Goal: Information Seeking & Learning: Understand process/instructions

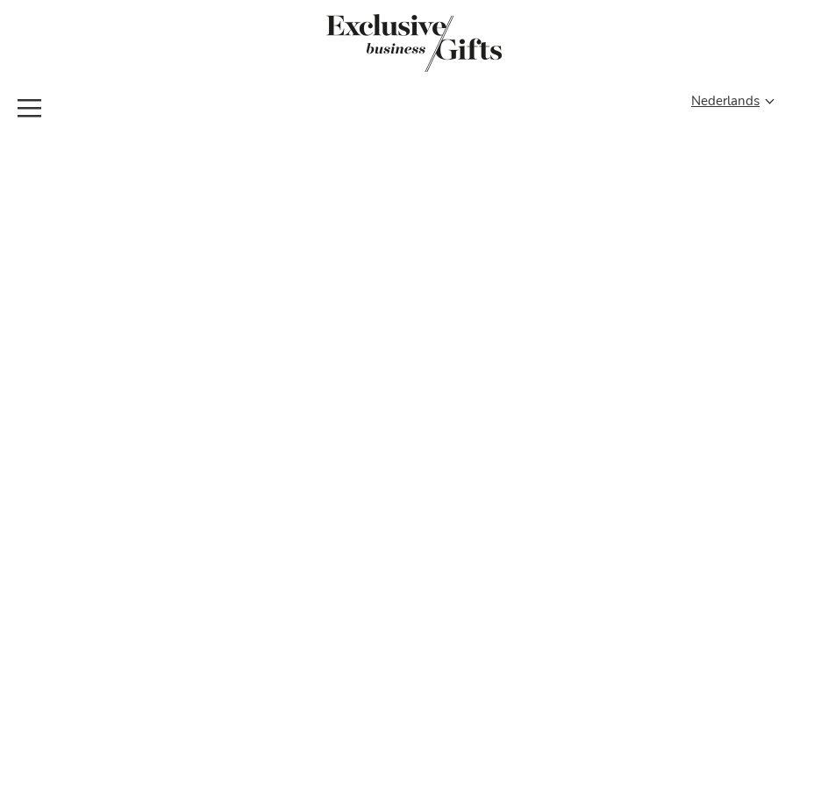
type input "administrator"
click at [35, 112] on span "Toggle Nav" at bounding box center [30, 108] width 32 height 40
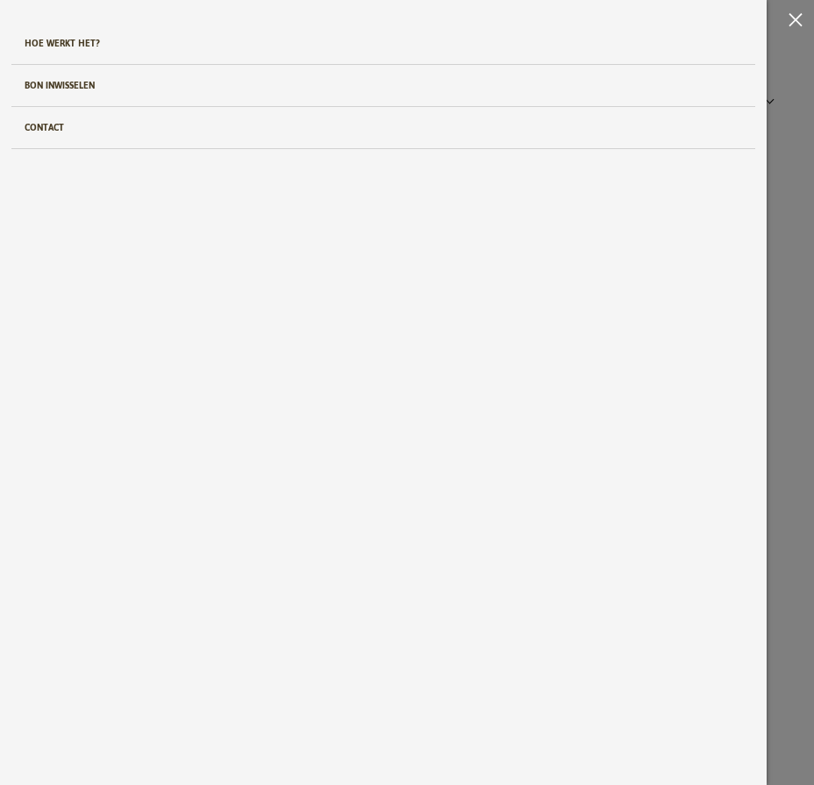
click at [792, 14] on span "Toggle Nav" at bounding box center [800, 20] width 28 height 40
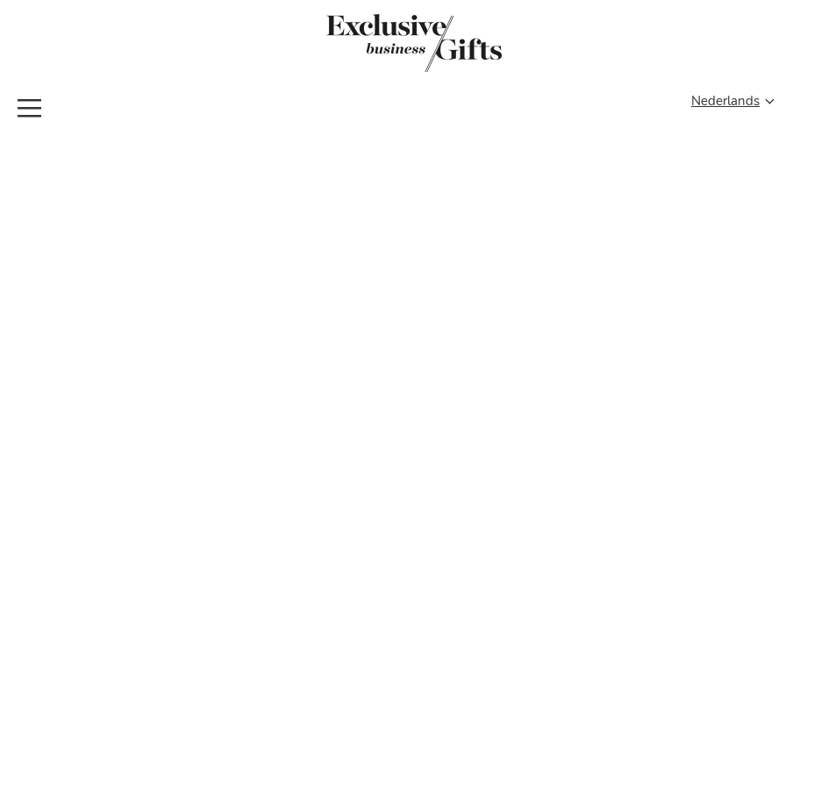
click at [32, 97] on span "Toggle Nav" at bounding box center [30, 108] width 32 height 40
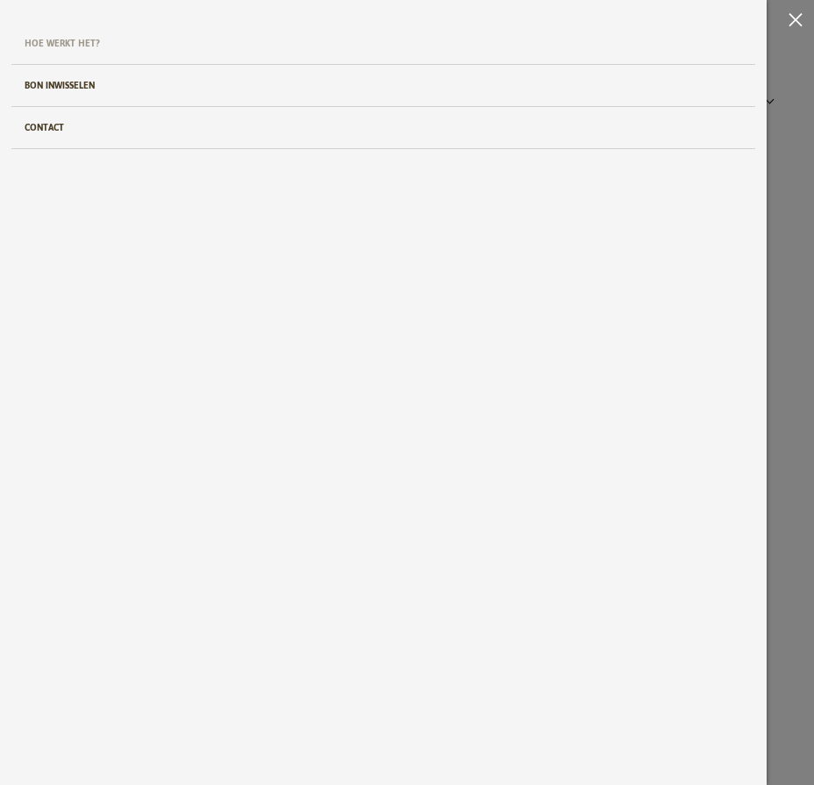
click at [56, 43] on span "Hoe werkt het?" at bounding box center [62, 43] width 75 height 41
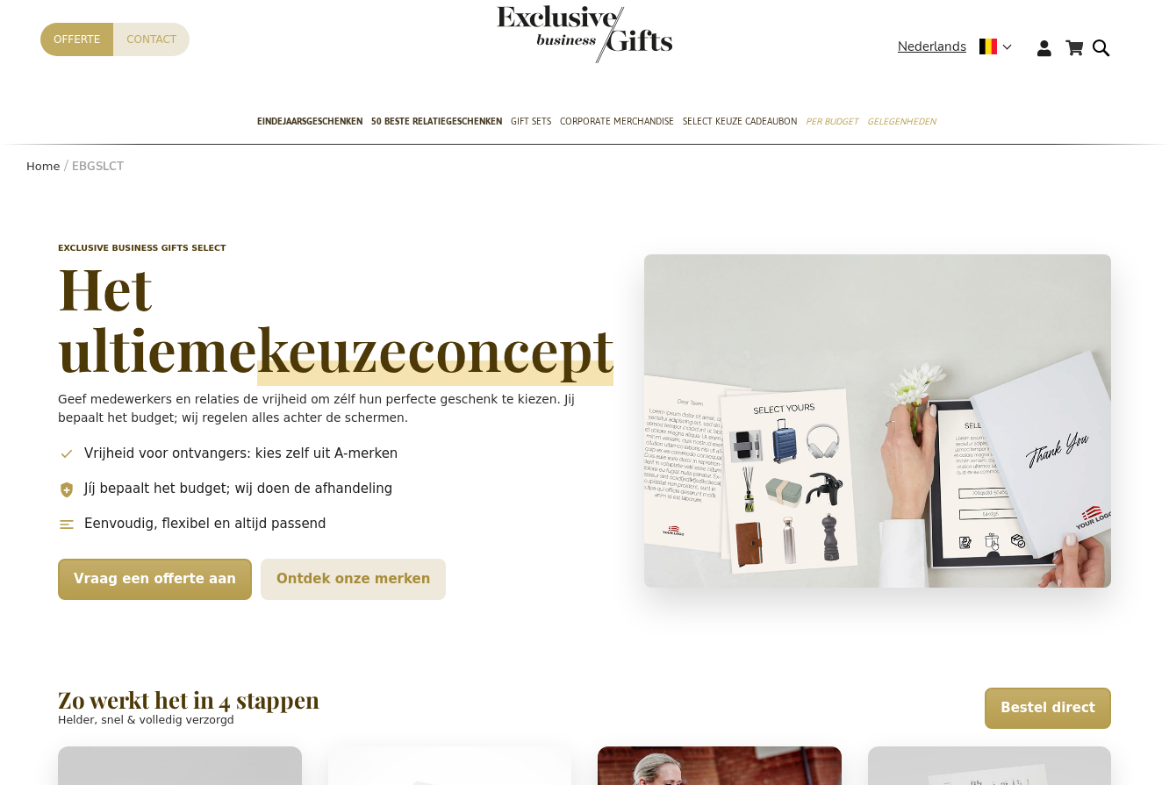
click at [26, 589] on div "Select – Exclusive Business Gifts Exclusive Business Gifts Select Het ultieme k…" at bounding box center [584, 769] width 1169 height 1158
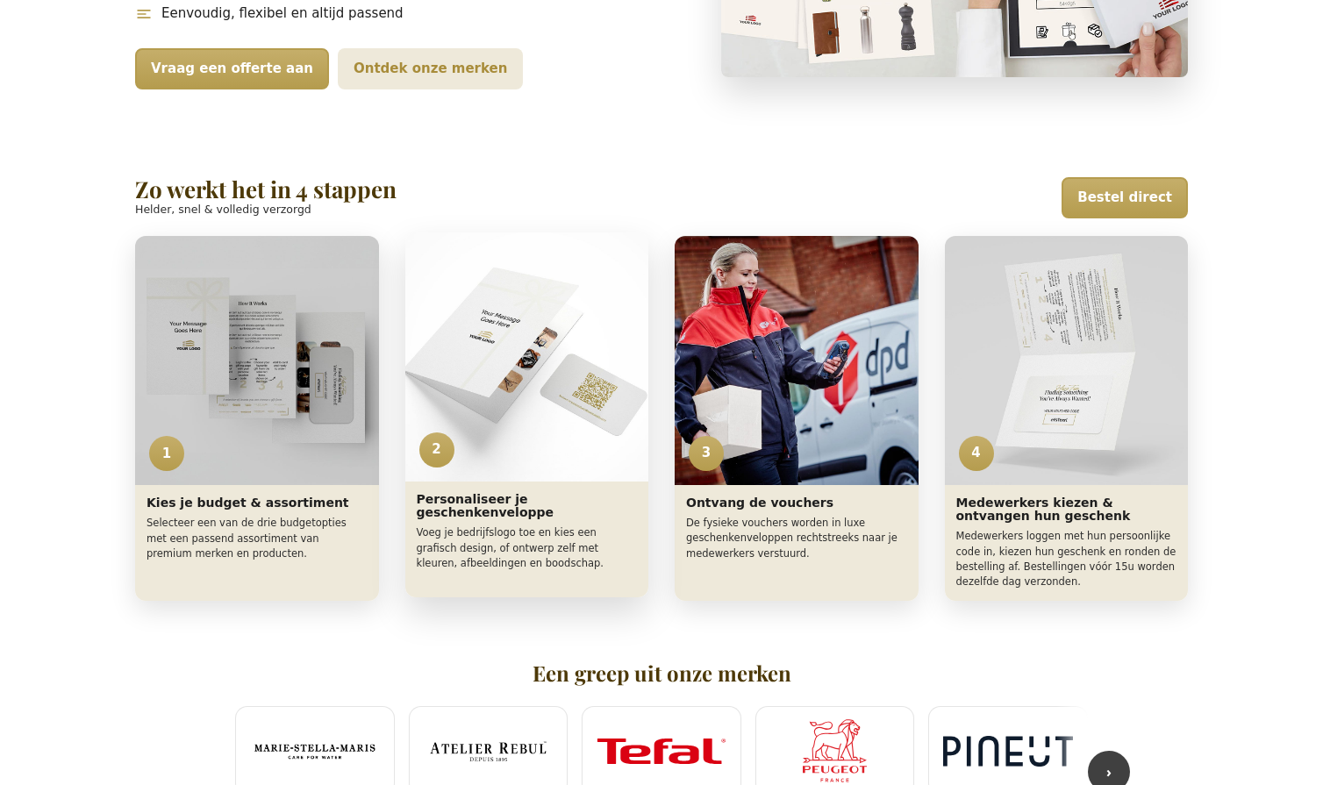
scroll to position [519, 0]
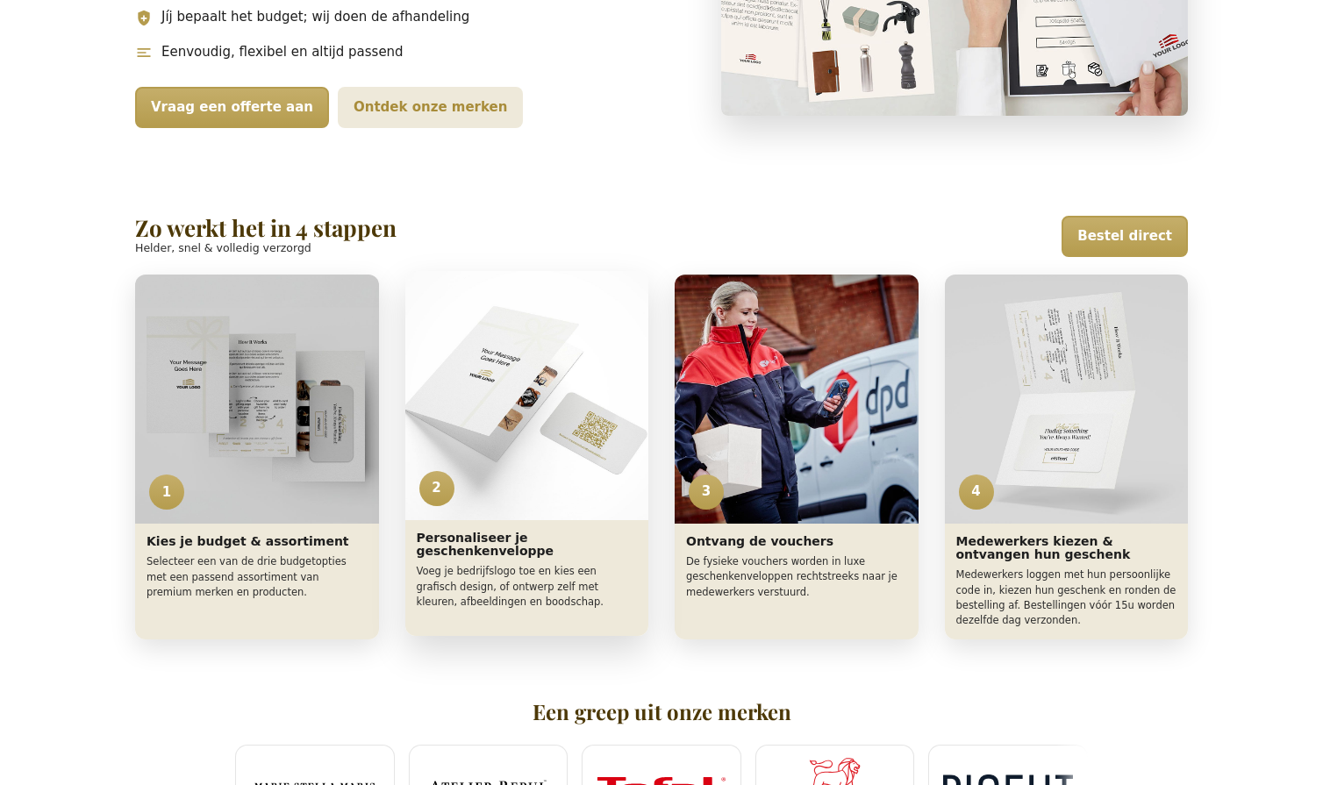
click at [443, 274] on img "Zo werkt het" at bounding box center [527, 395] width 244 height 249
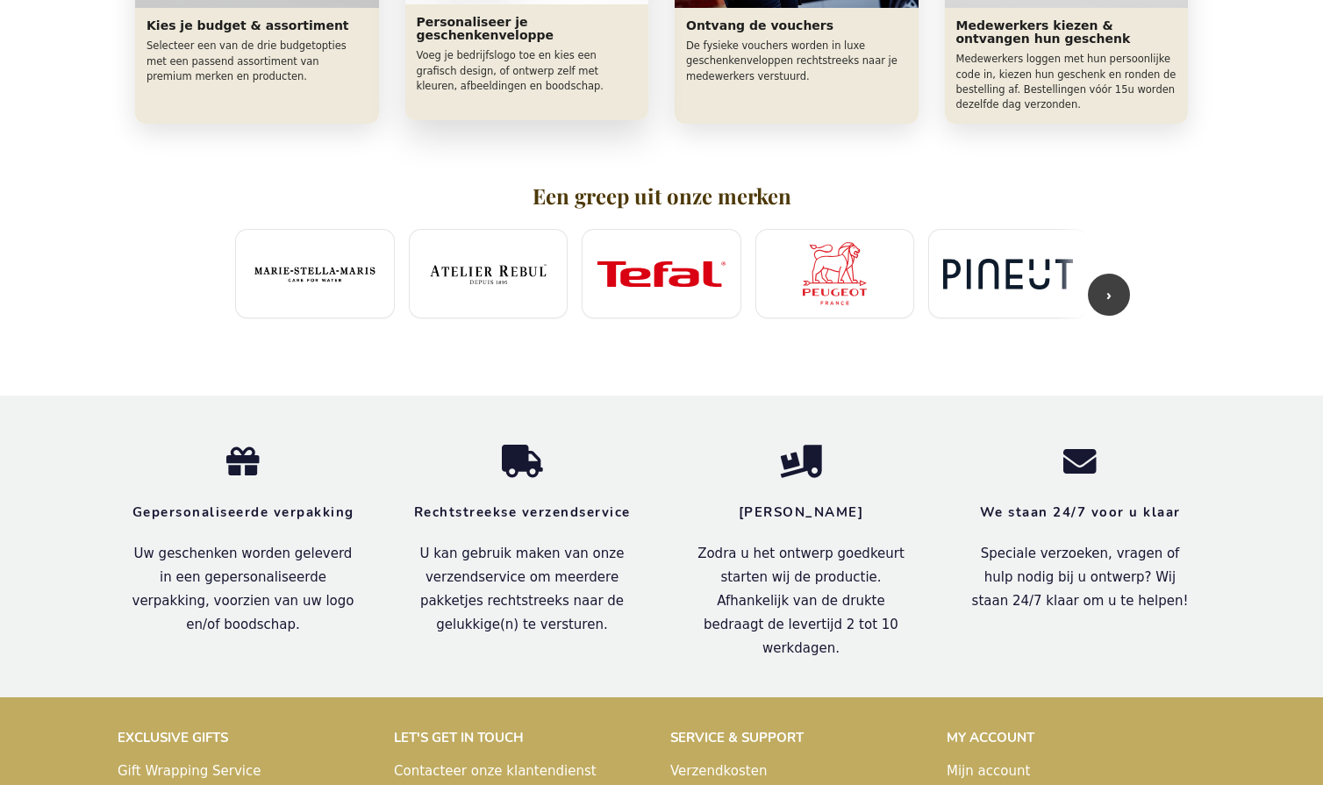
scroll to position [1108, 0]
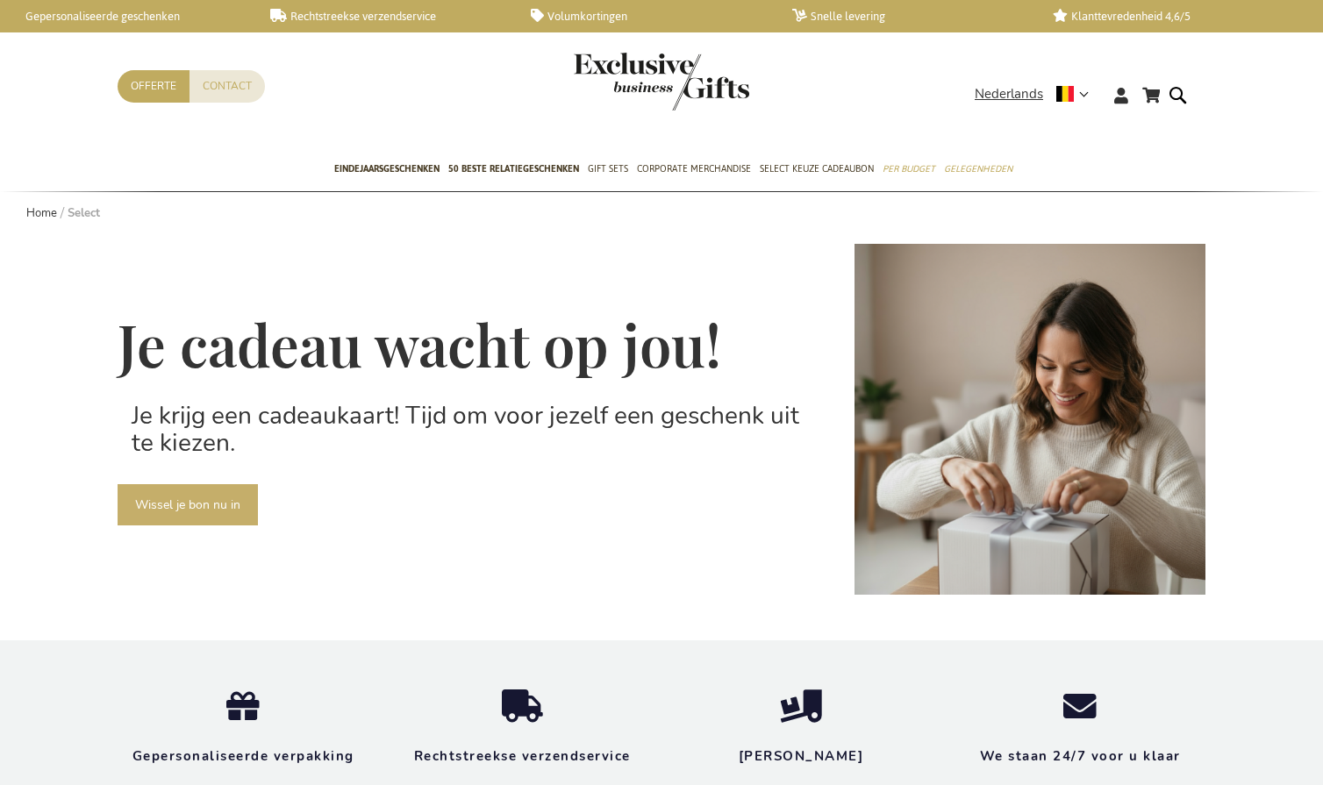
type input "administrator"
click at [1214, 245] on div "Je cadeau wacht op jou! Je krijg een cadeaukaart! Tijd om voor jezelf een gesch…" at bounding box center [661, 419] width 1323 height 369
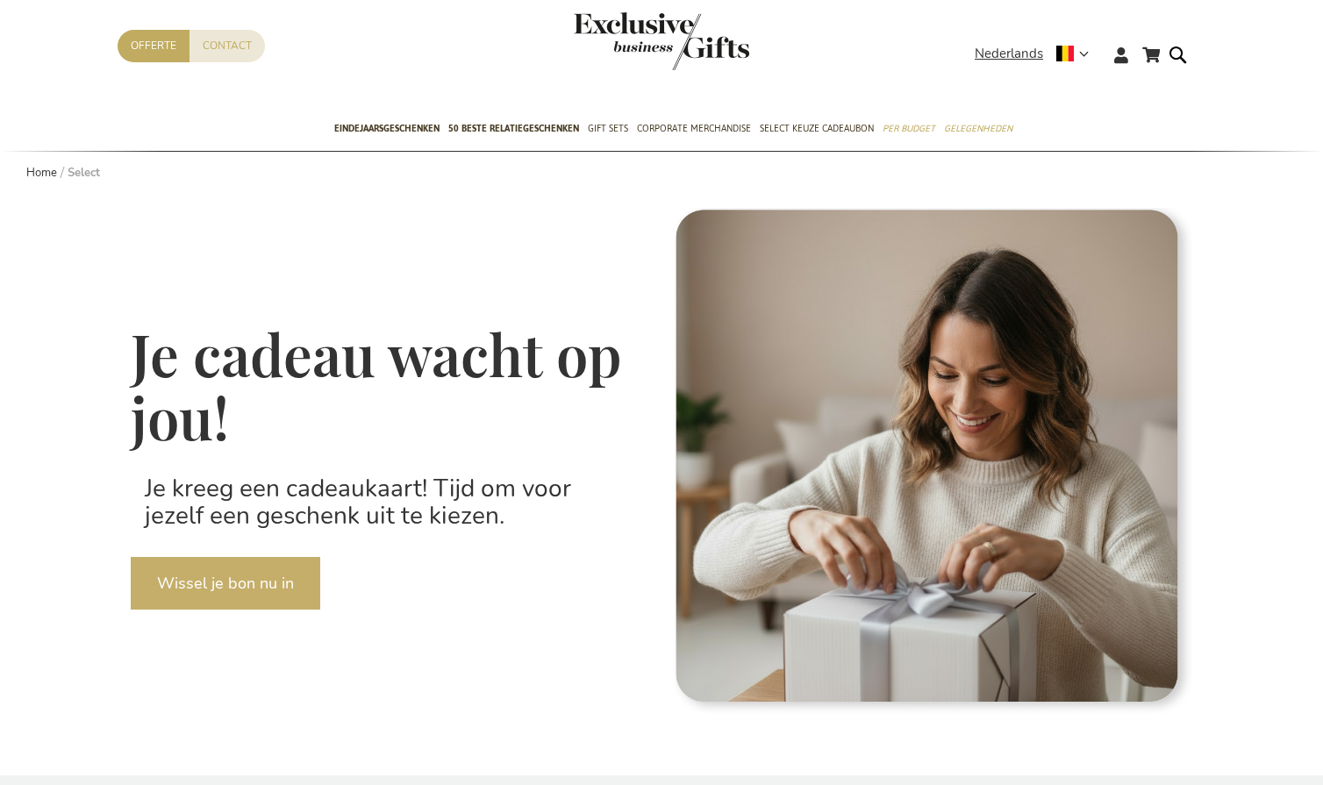
scroll to position [35, 0]
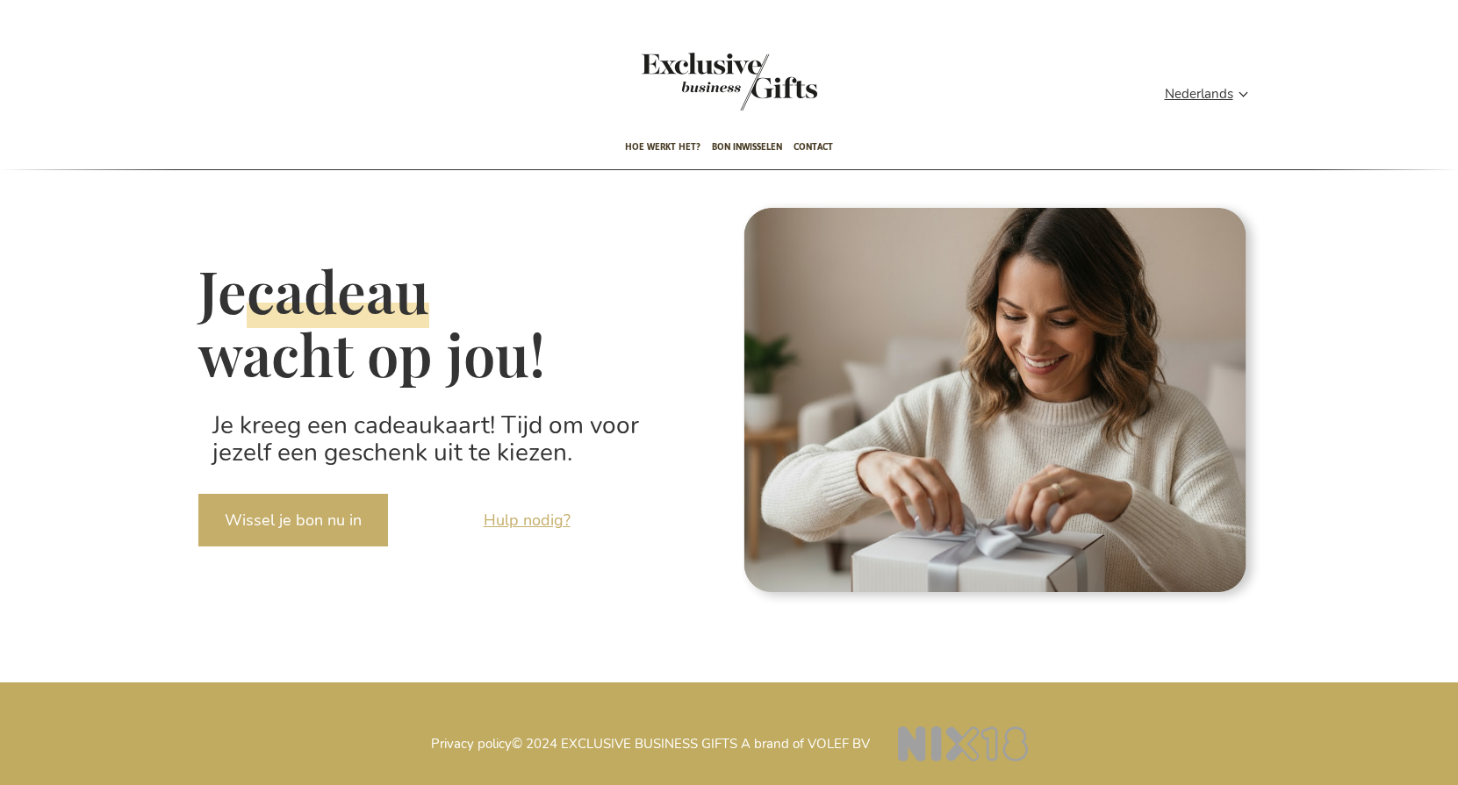
type input "administrator"
click at [1457, 293] on div "Winkelwagen Winkelwagen Sluiten U heeft geen product(en) in uw winkelwagen. Ga …" at bounding box center [729, 392] width 1458 height 785
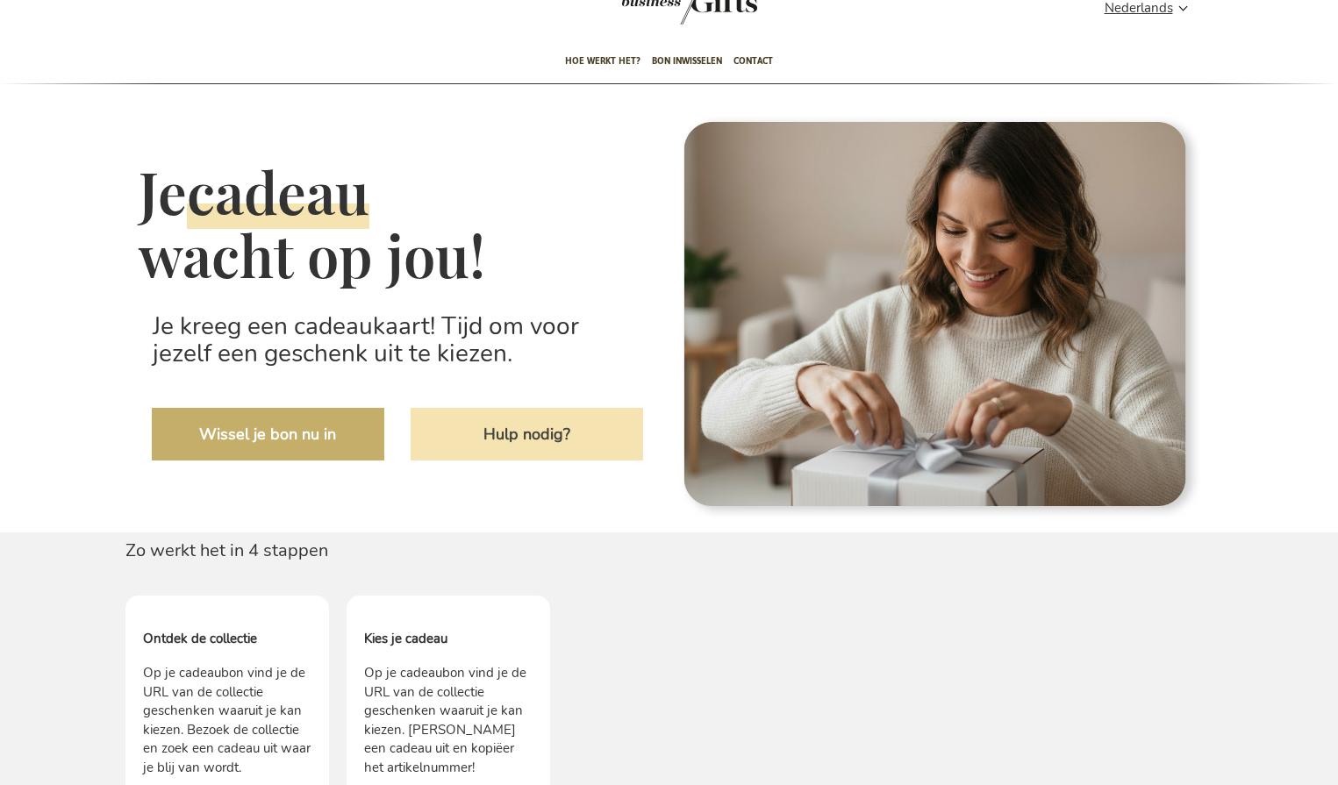
scroll to position [262, 0]
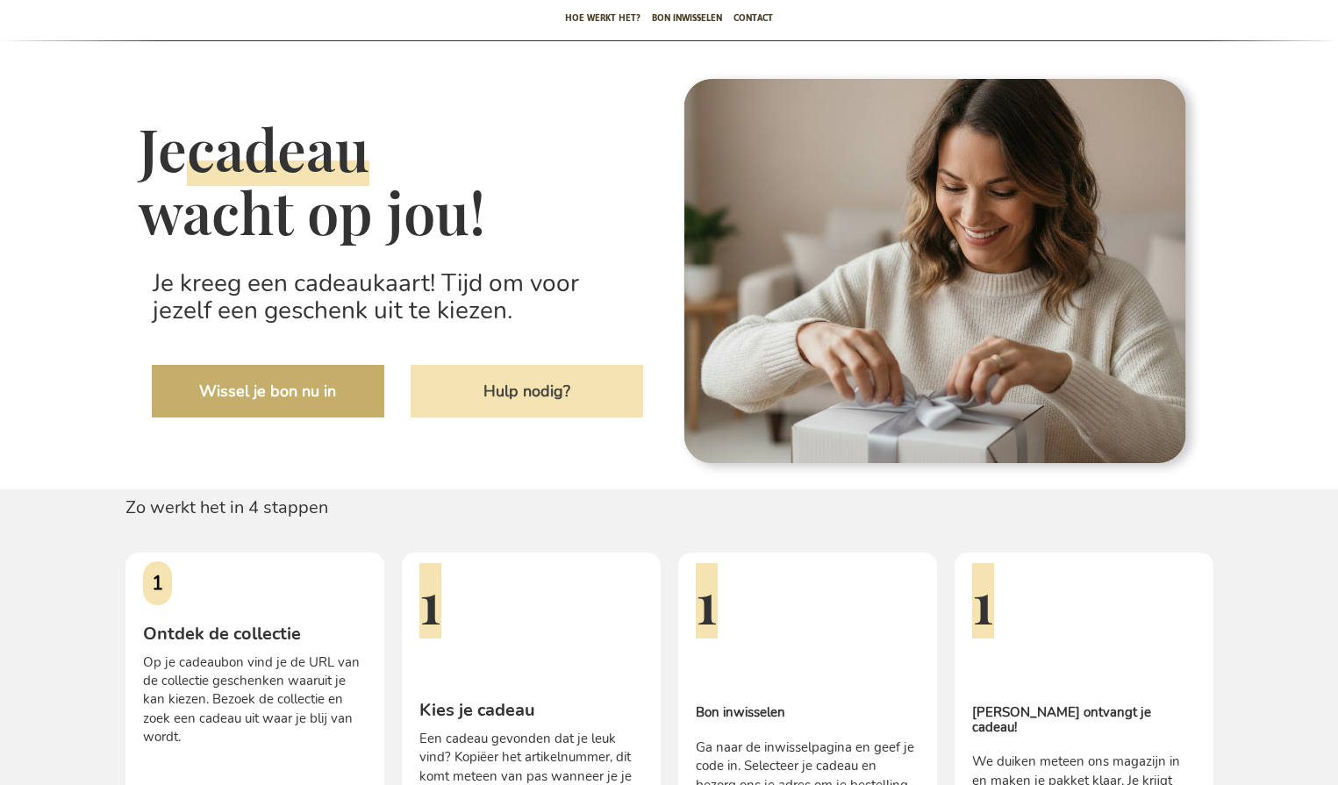
scroll to position [378, 0]
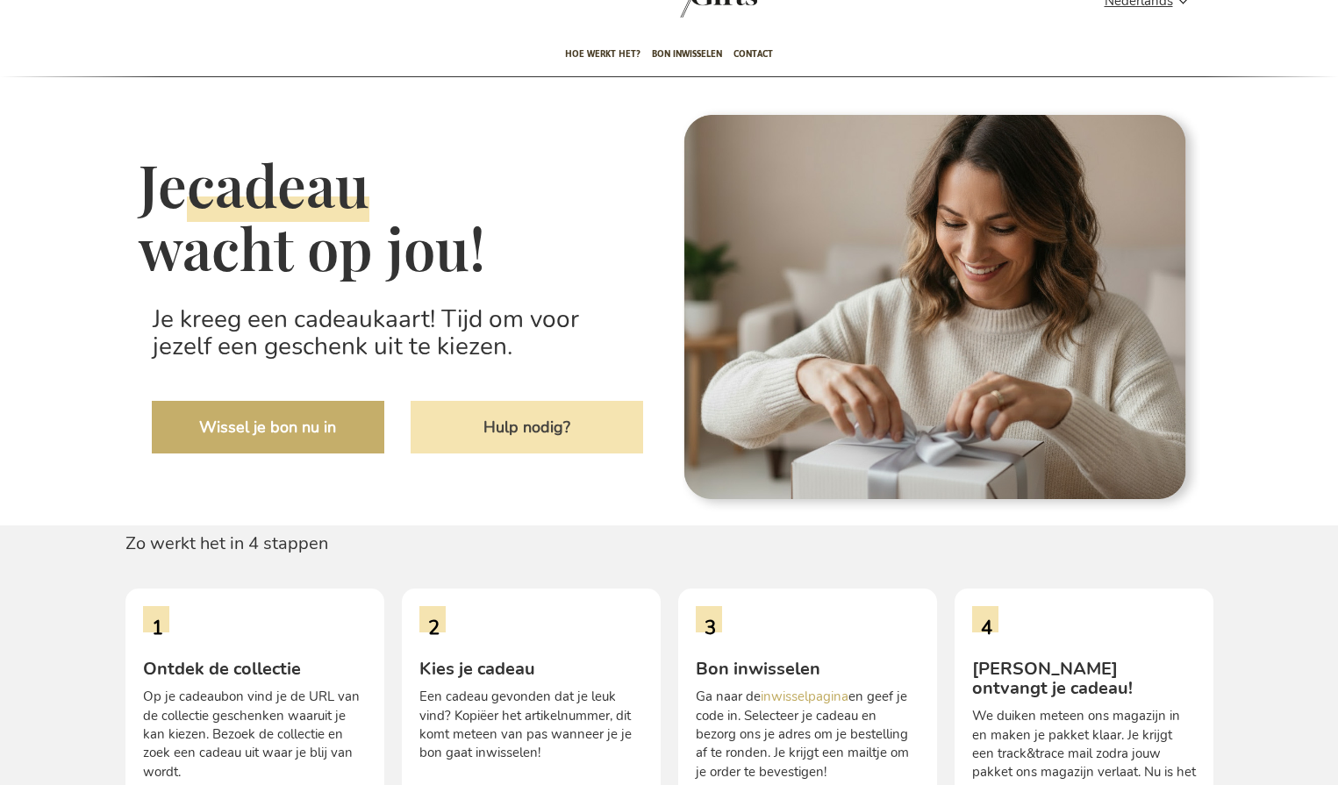
scroll to position [292, 0]
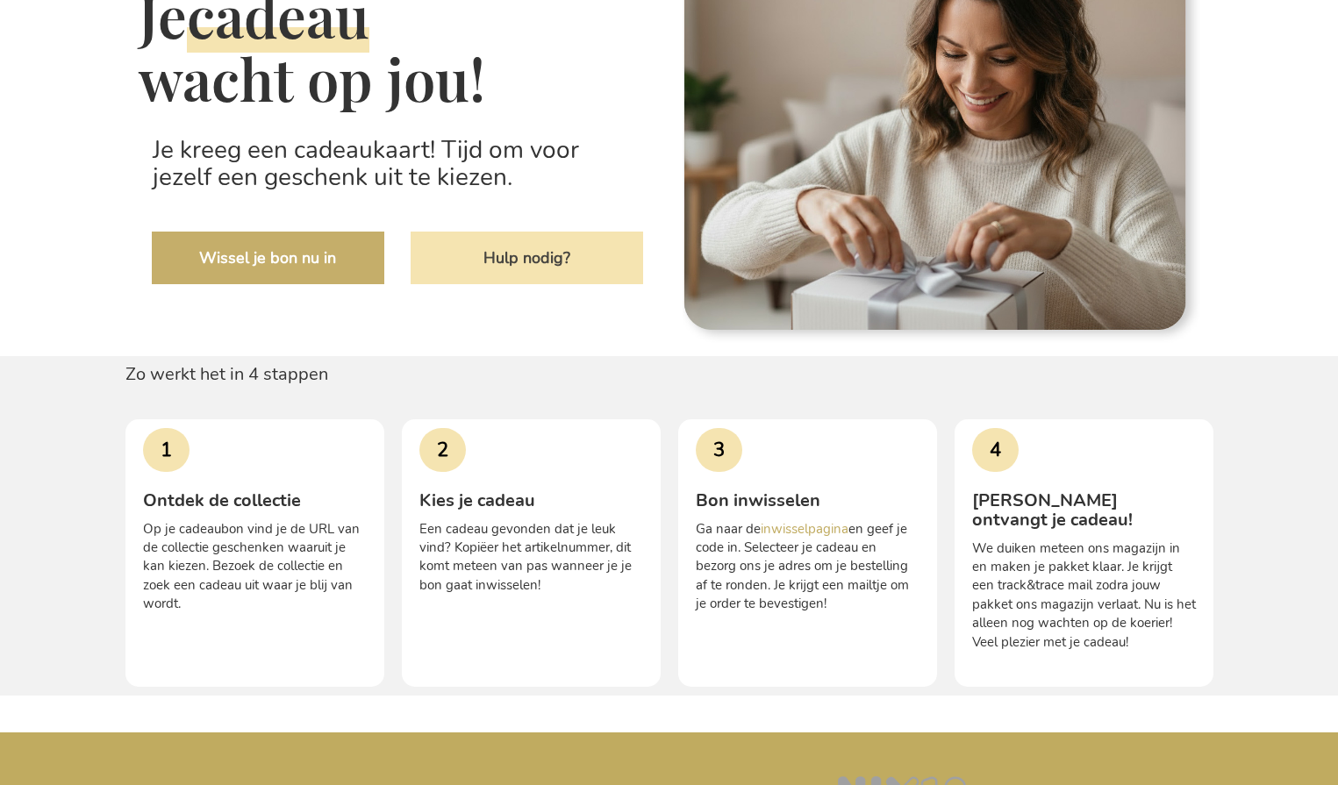
scroll to position [293, 0]
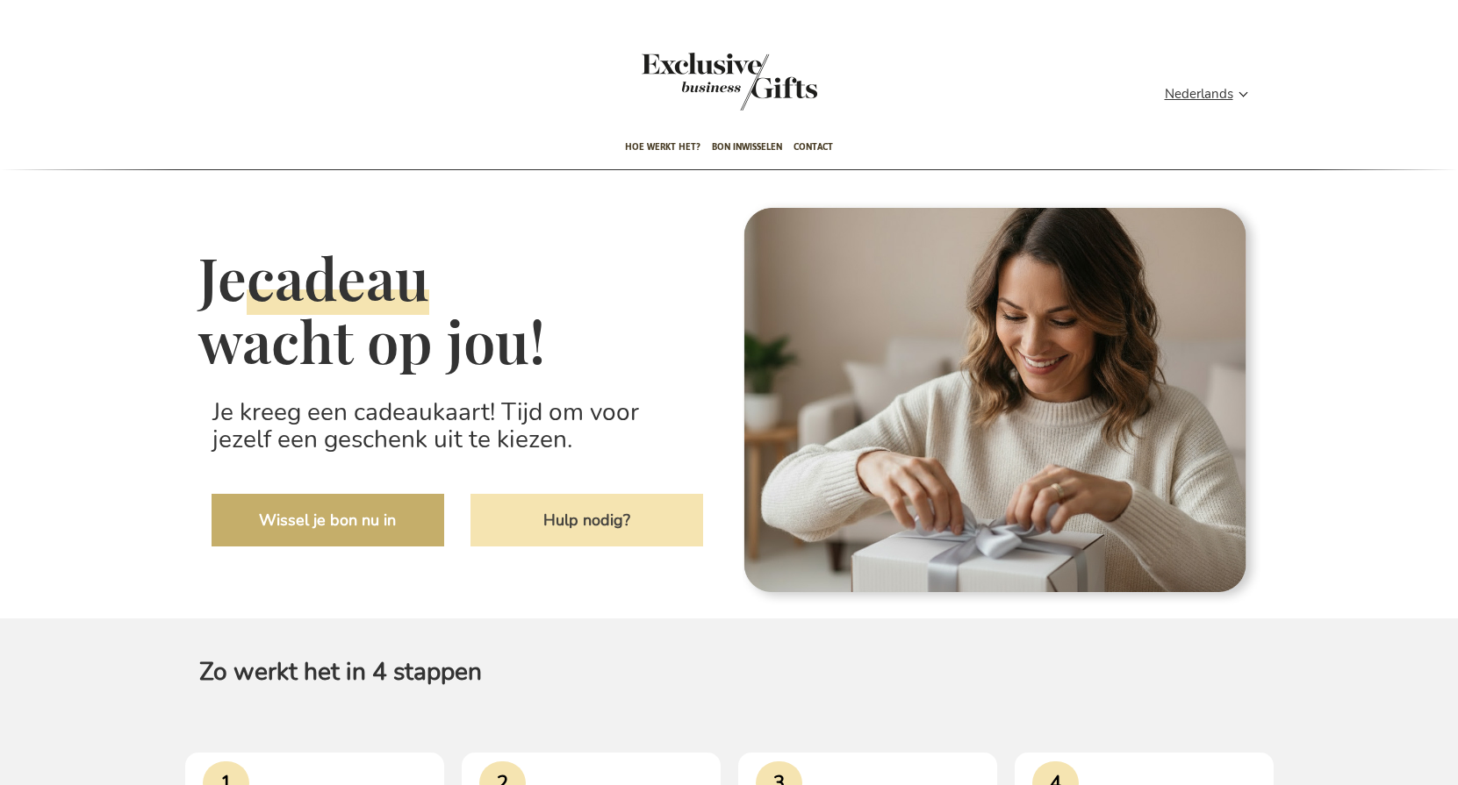
type input "administrator"
click at [319, 515] on link "Wissel je bon nu in" at bounding box center [327, 520] width 233 height 53
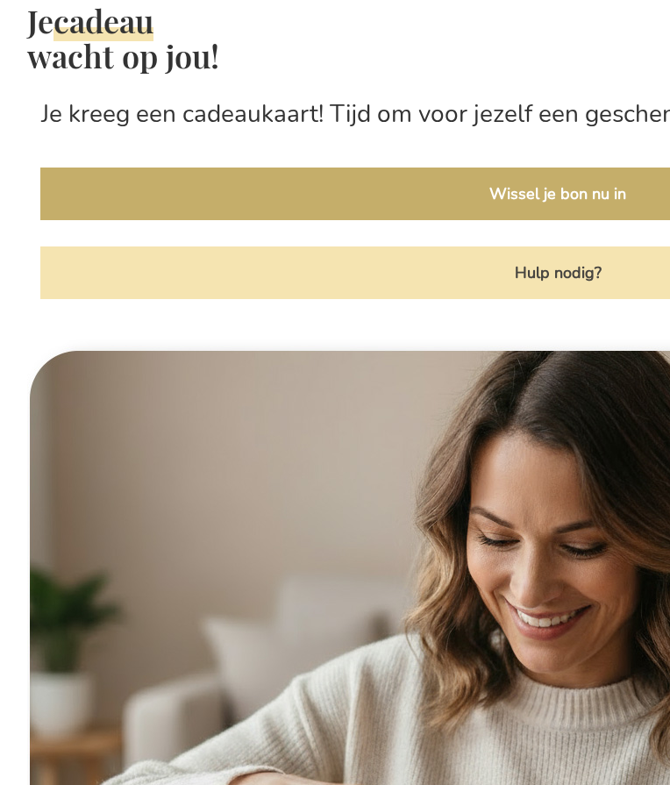
scroll to position [117, 0]
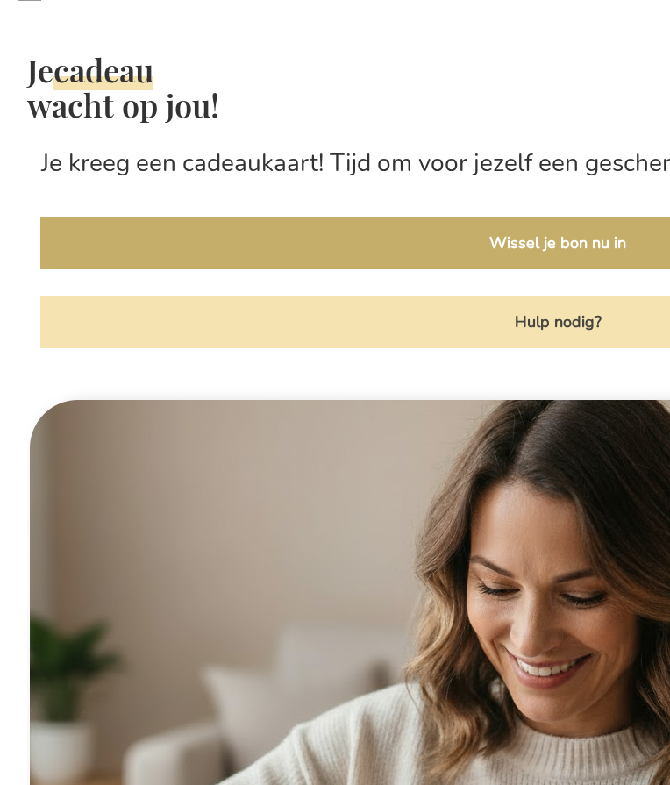
type input "administrator"
click at [390, 324] on link "Hulp nodig?" at bounding box center [557, 322] width 1035 height 53
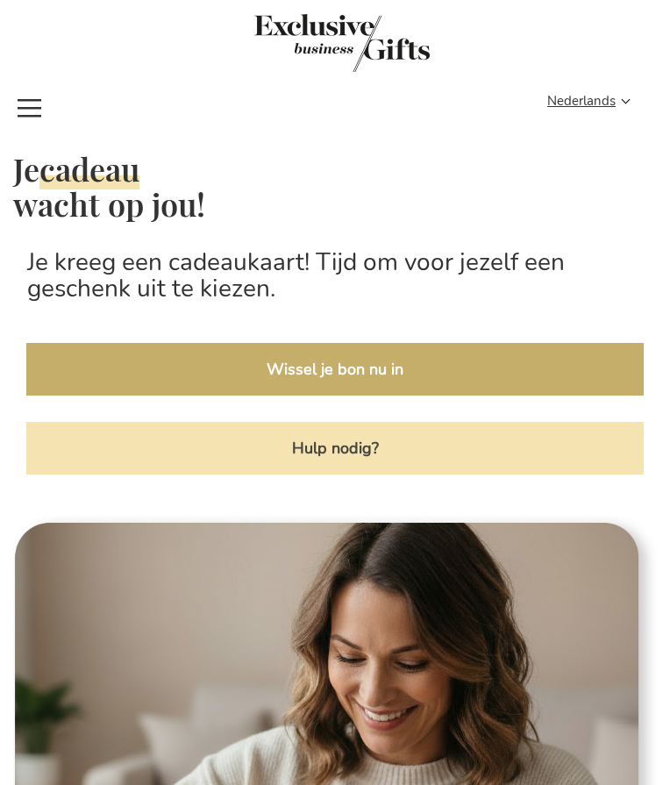
type input "administrator"
click at [32, 88] on span "Toggle Nav" at bounding box center [30, 88] width 32 height 0
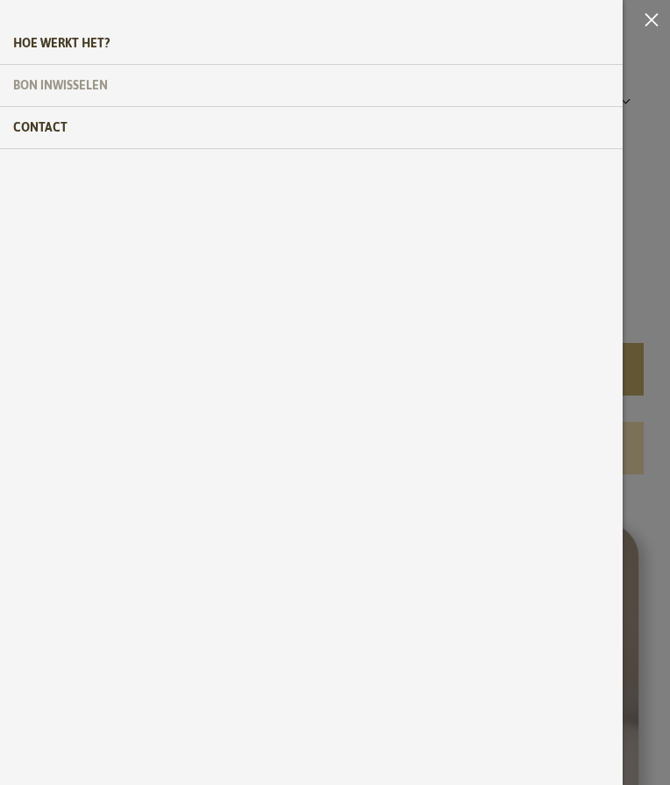
click at [69, 83] on span "Bon inwisselen" at bounding box center [60, 85] width 95 height 41
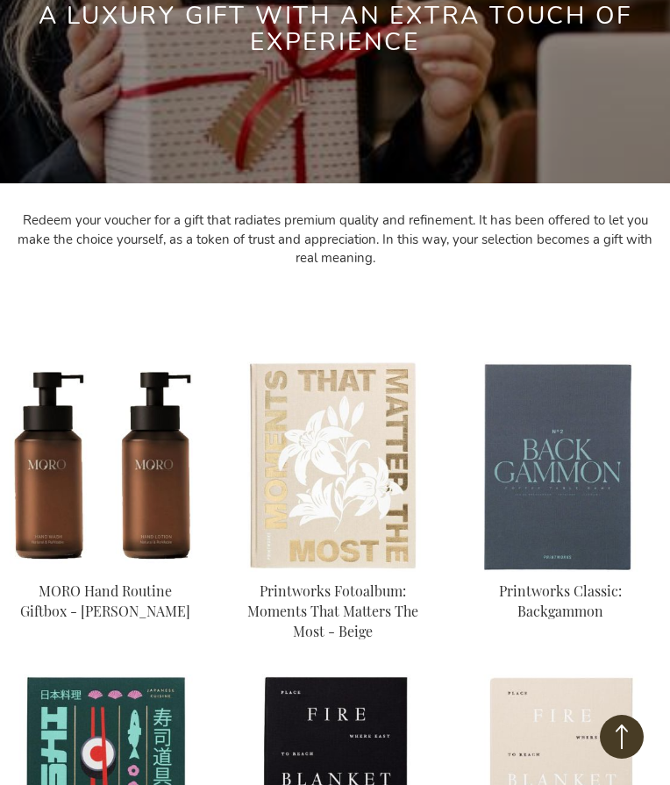
scroll to position [10, 0]
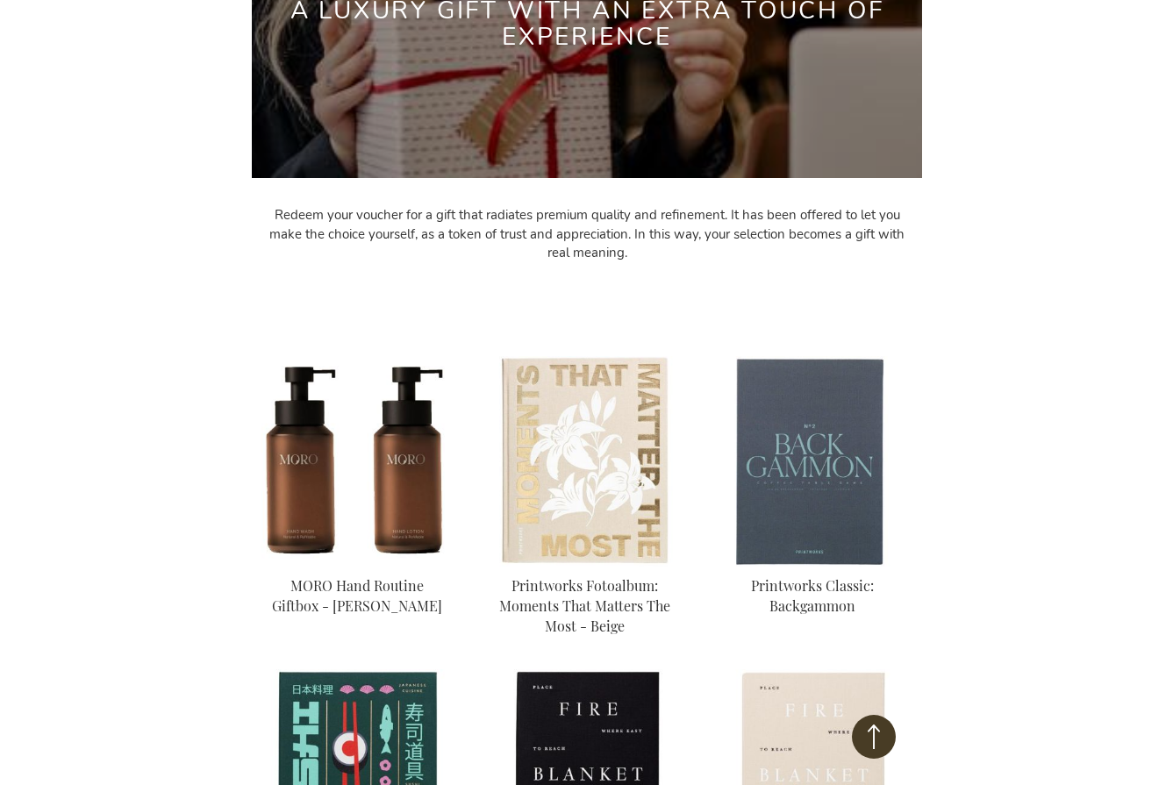
scroll to position [322, 0]
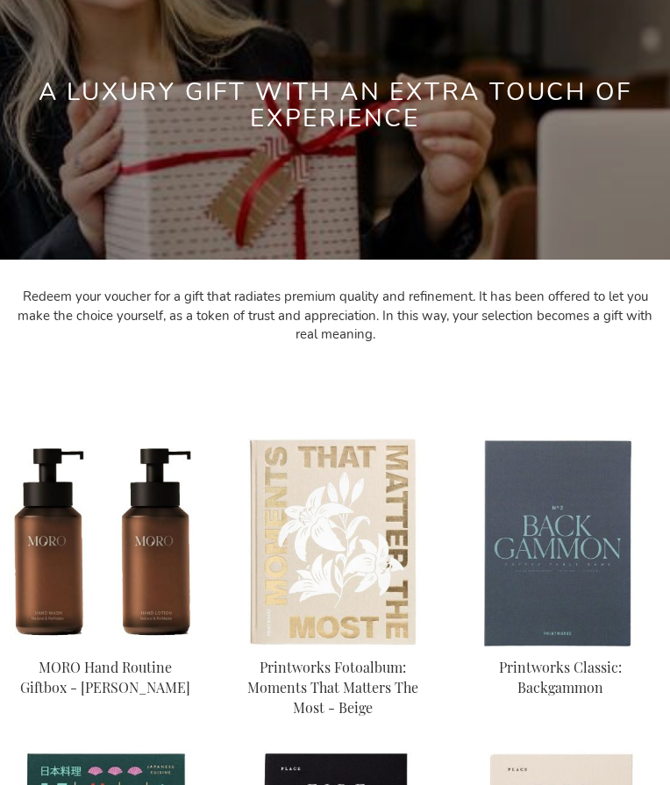
type input "administrator"
click at [393, 374] on div "Home Select Gifts Premium Premium a luxury gift with an extra touch of experien…" at bounding box center [335, 99] width 670 height 565
click at [487, 268] on div "Home Select Gifts Premium Premium a luxury gift with an extra touch of experien…" at bounding box center [335, 99] width 670 height 565
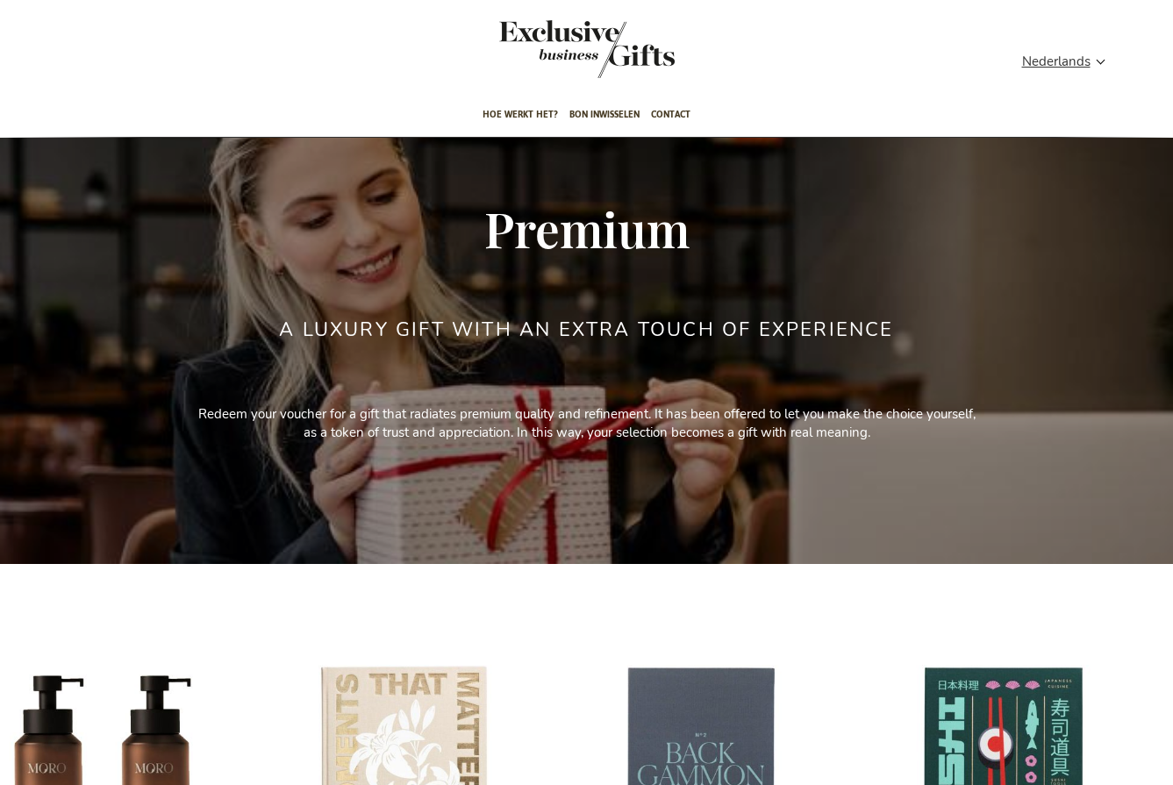
scroll to position [0, 0]
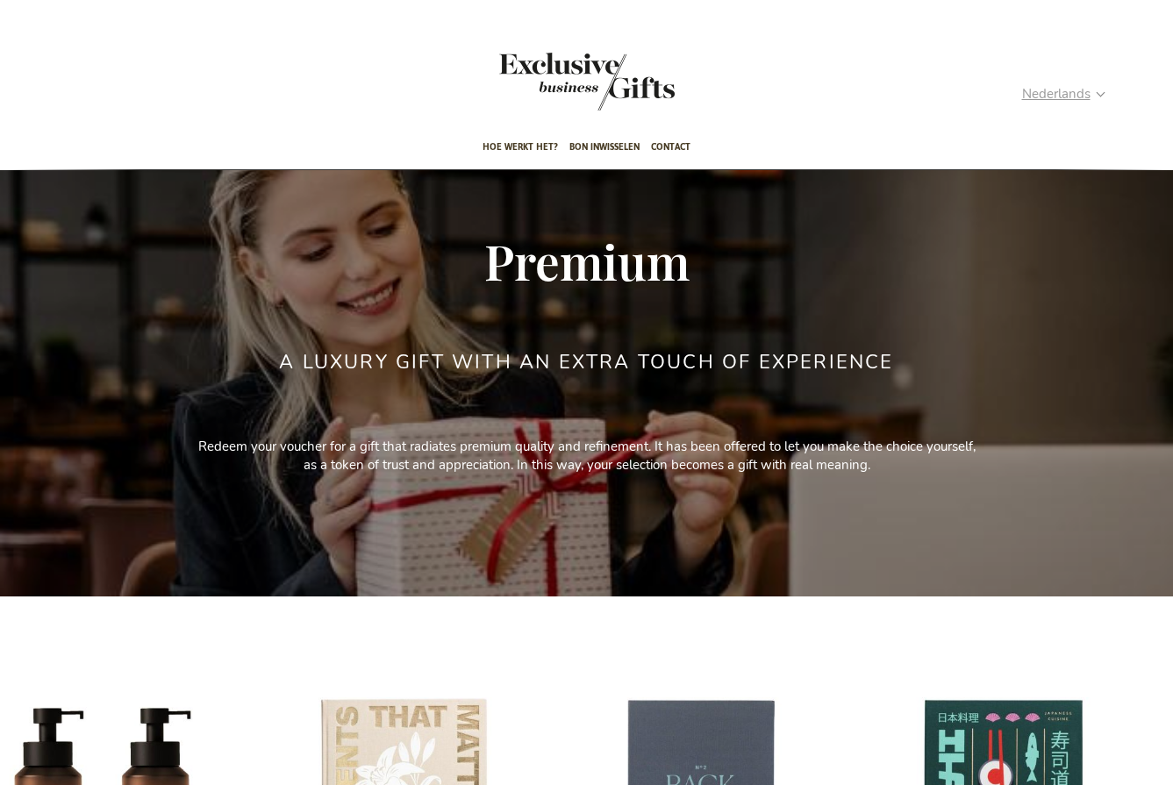
click at [670, 89] on strong "Nederlands" at bounding box center [1063, 94] width 82 height 20
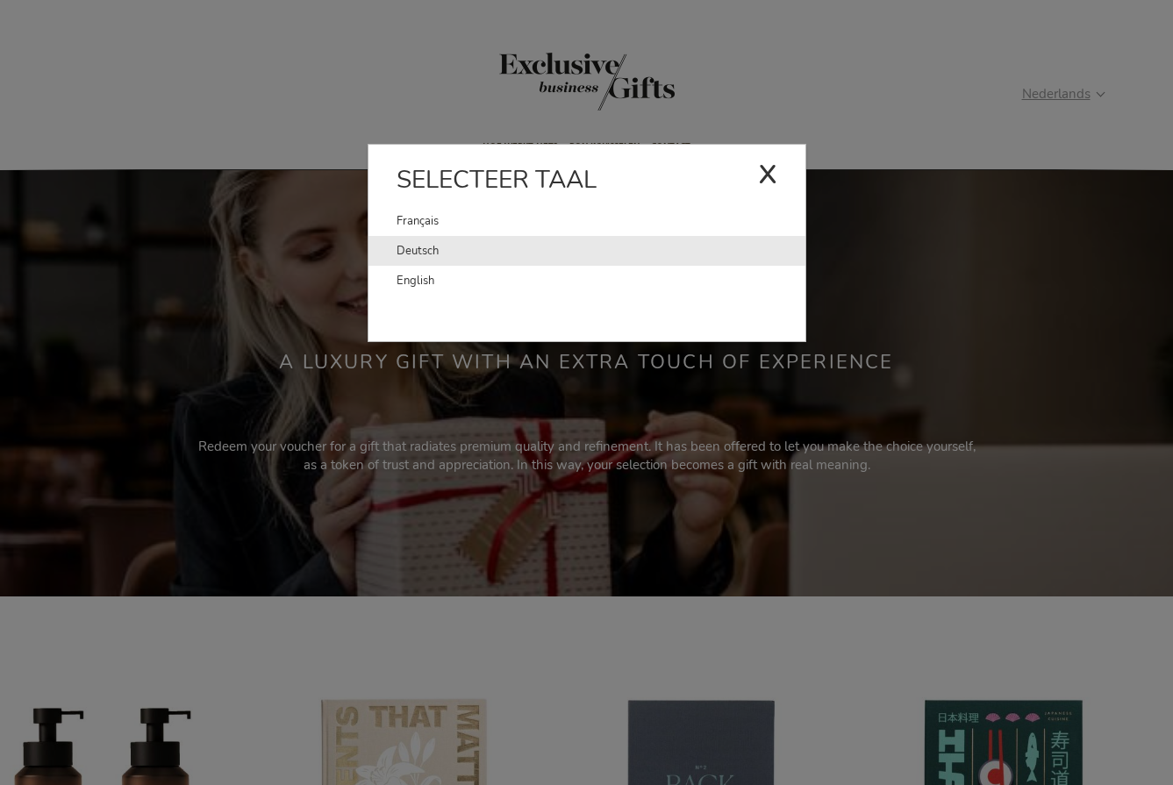
click at [480, 253] on link "Deutsch" at bounding box center [601, 251] width 409 height 30
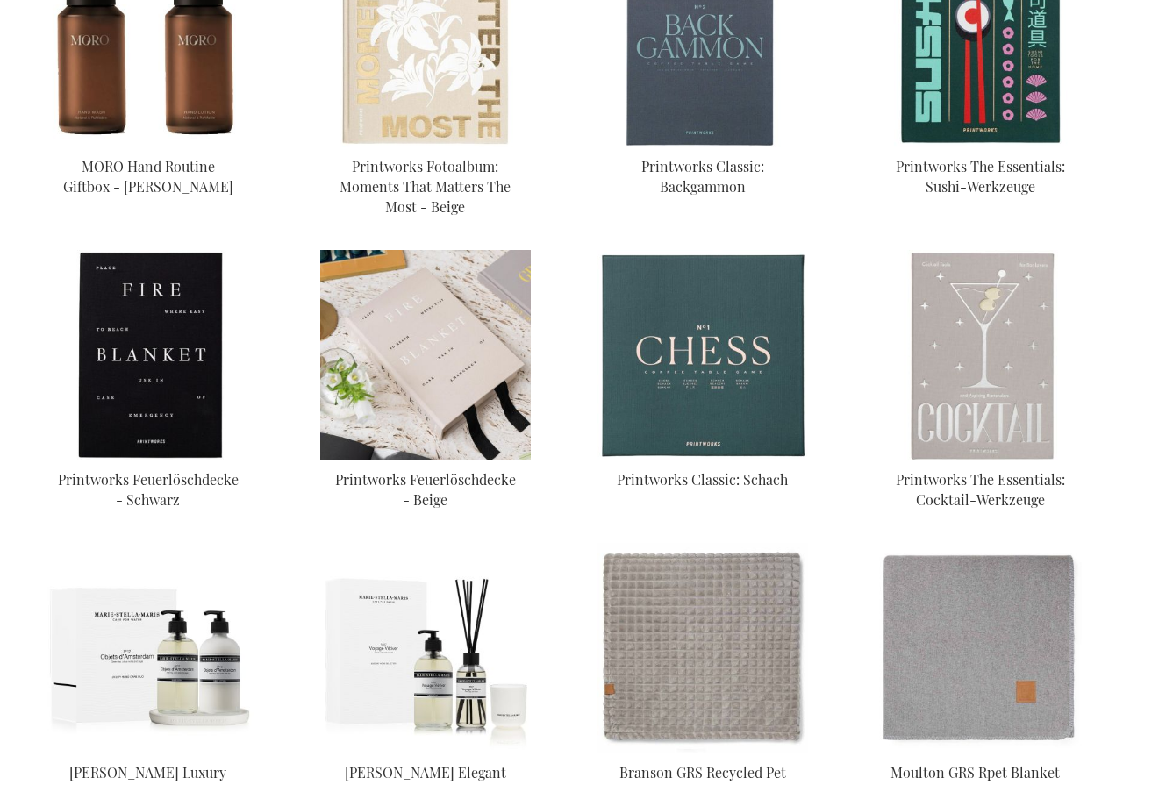
scroll to position [783, 0]
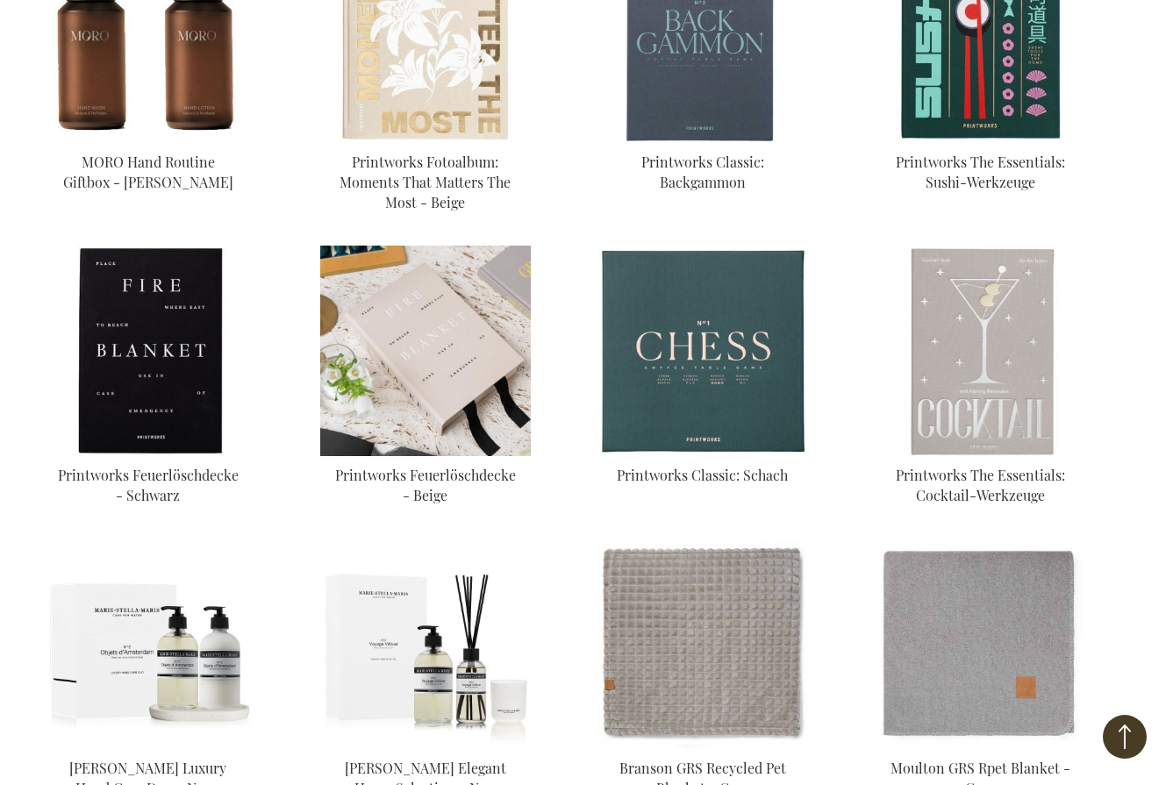
type input "administrator"
click at [390, 399] on img at bounding box center [425, 351] width 211 height 211
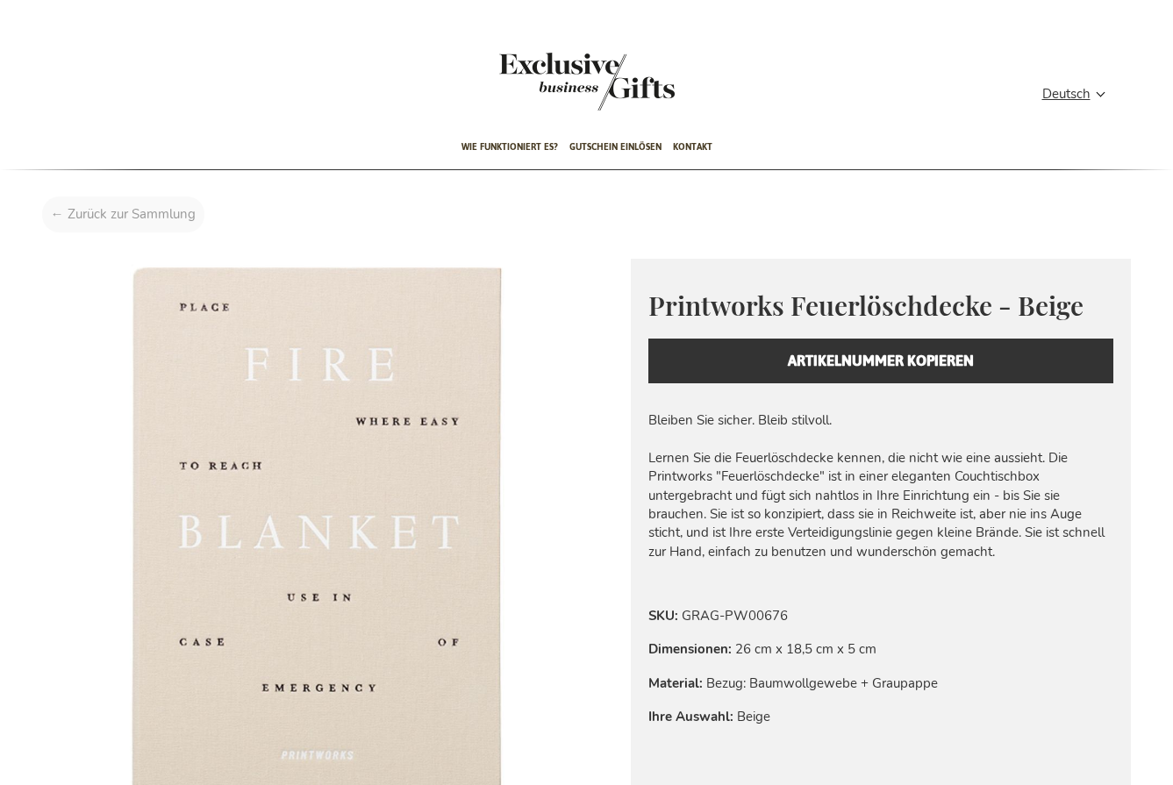
type input "administrator"
click at [174, 212] on div "Startseite Printworks Feuerlöschdecke - Beige" at bounding box center [587, 219] width 1116 height 45
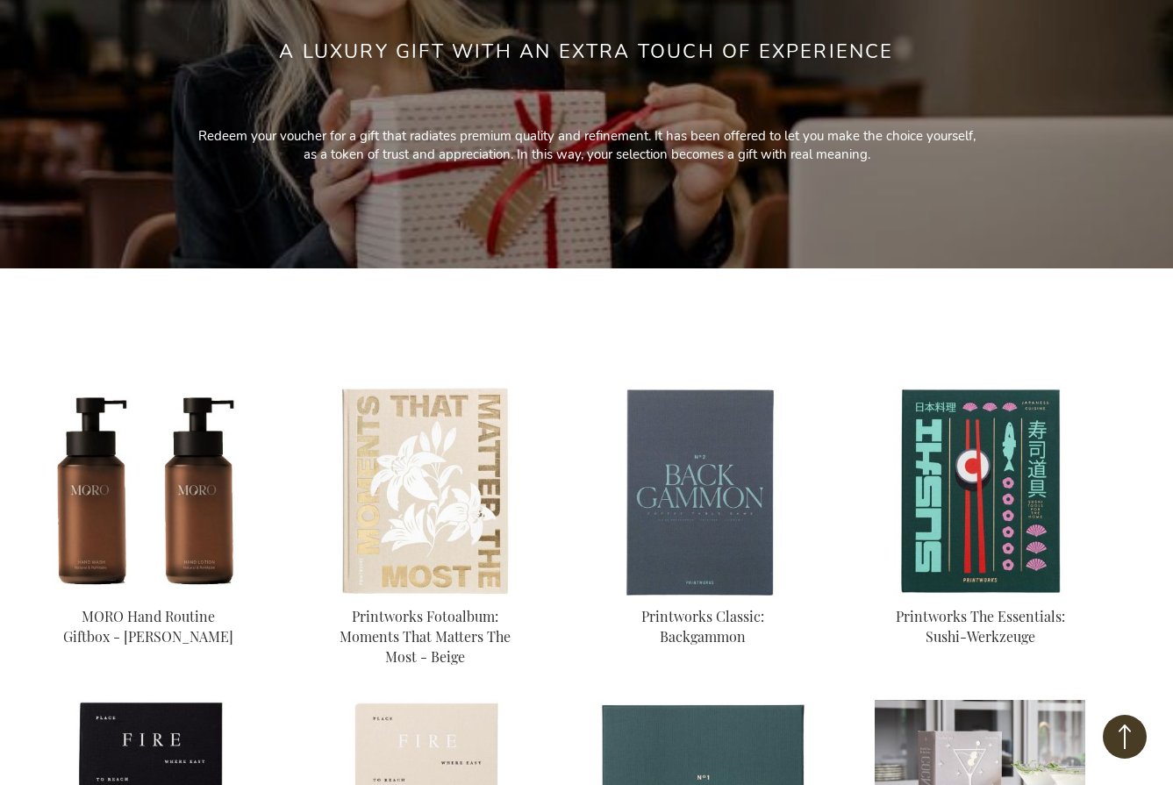
scroll to position [295, 0]
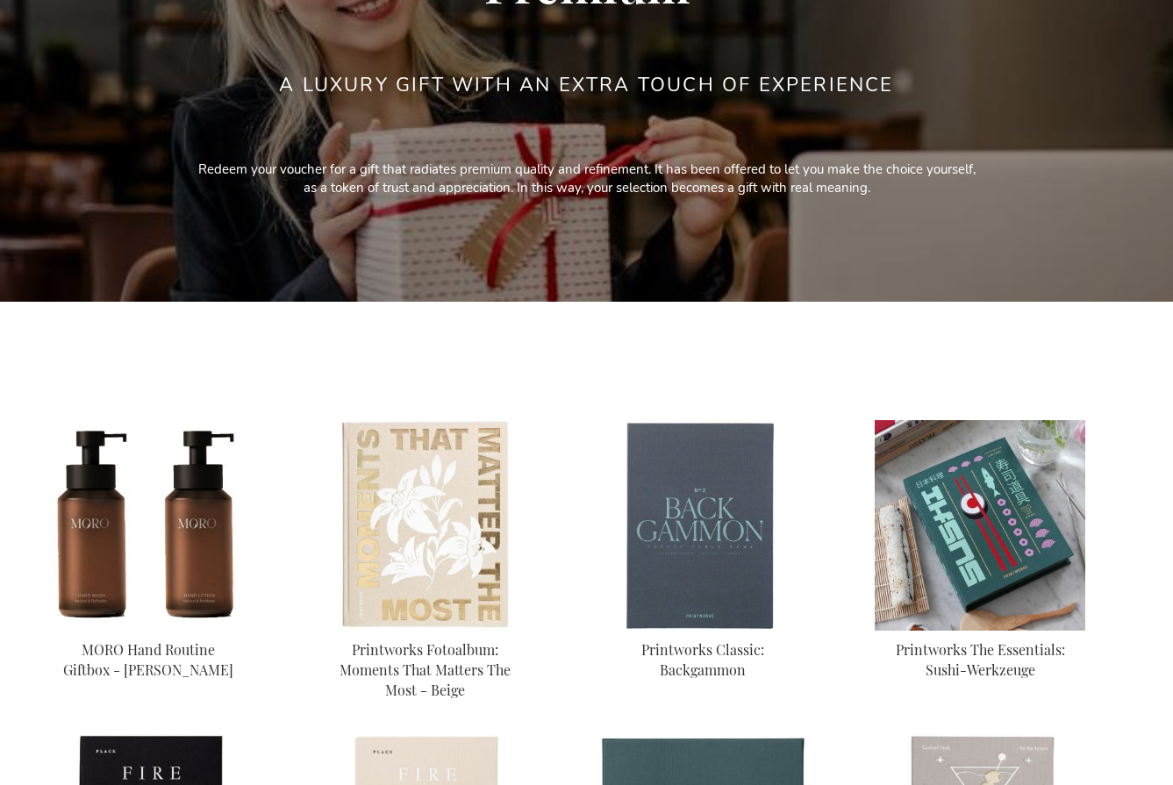
type input "administrator"
click at [978, 447] on img at bounding box center [980, 525] width 211 height 211
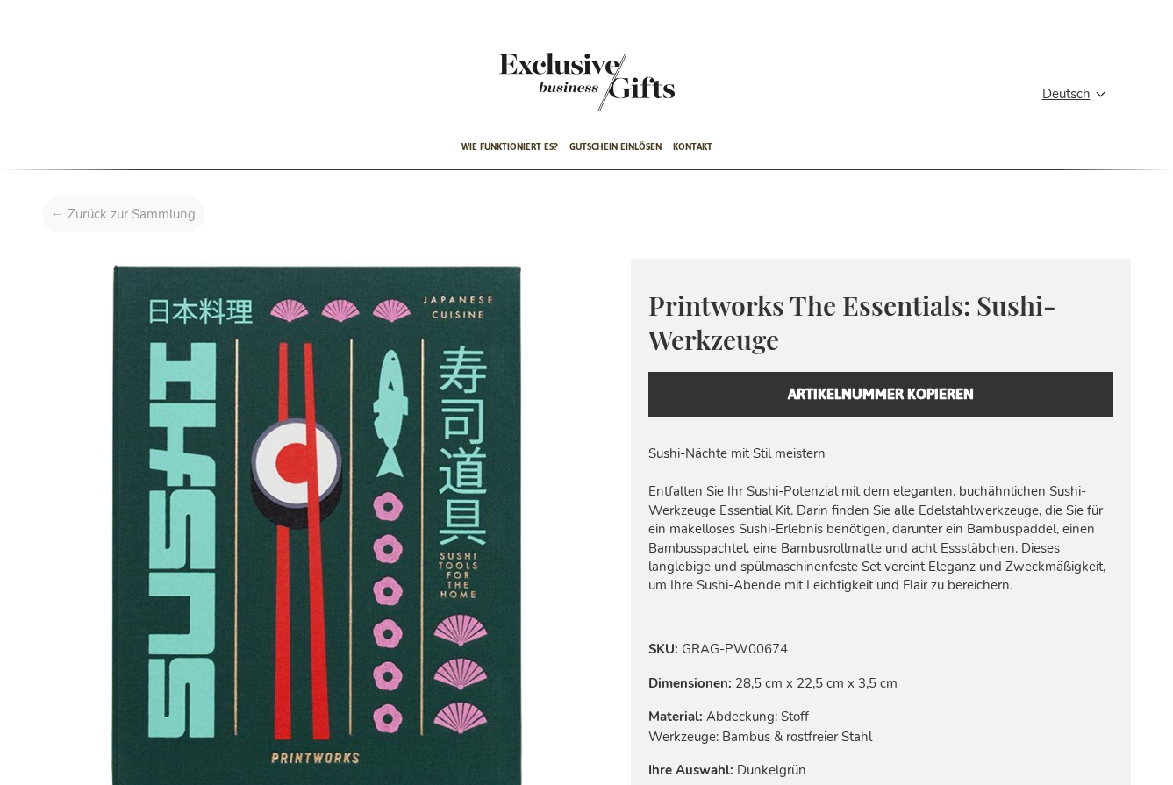
type input "administrator"
click at [147, 226] on div "Startseite Printworks The Essentials: Sushi-Werkzeuge" at bounding box center [587, 219] width 1116 height 45
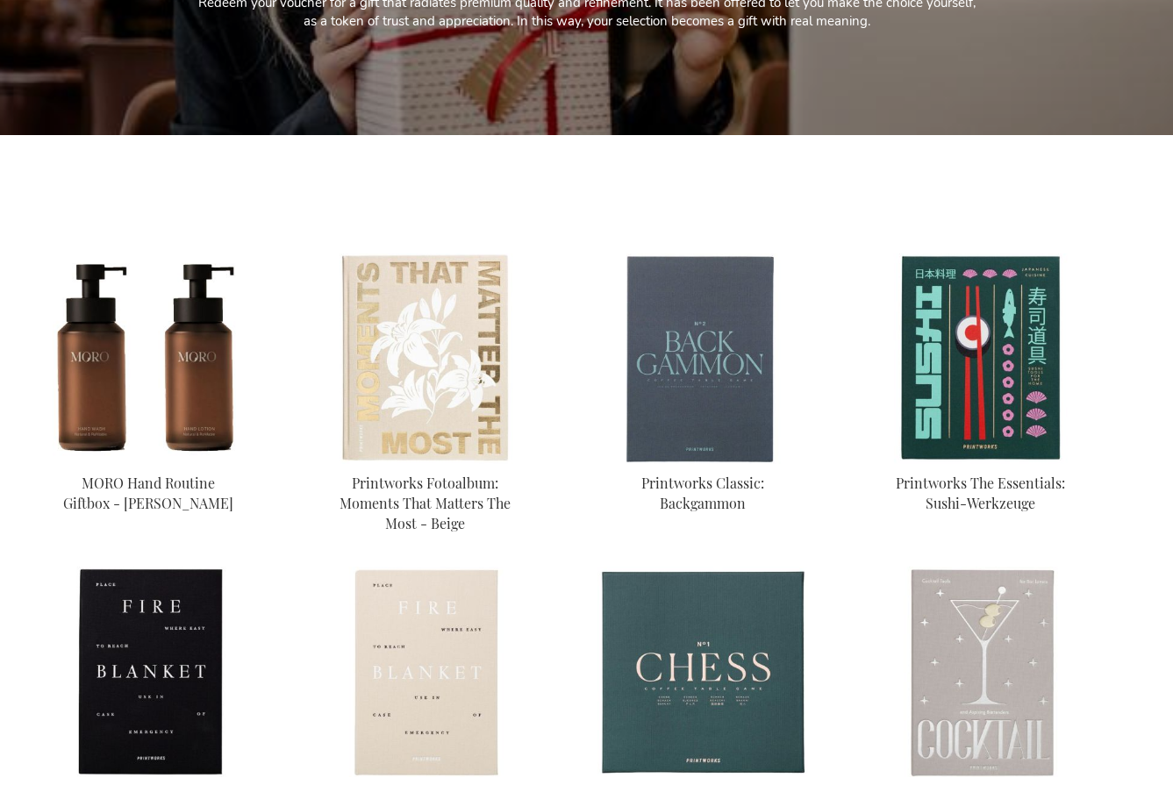
click at [1081, 91] on main "Startseite Select Gifts Premium Premium a luxury gift with an extra touch of ex…" at bounding box center [587, 556] width 1116 height 1660
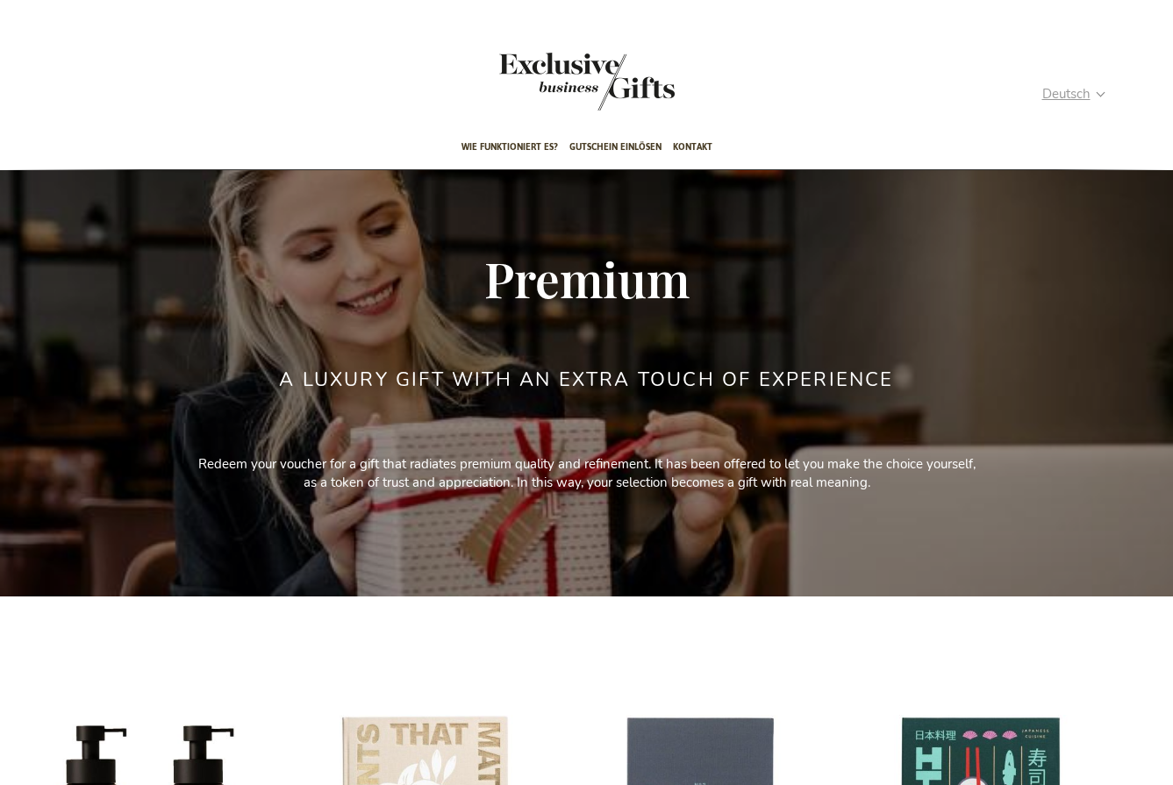
click at [1084, 99] on span "Deutsch" at bounding box center [1066, 94] width 48 height 20
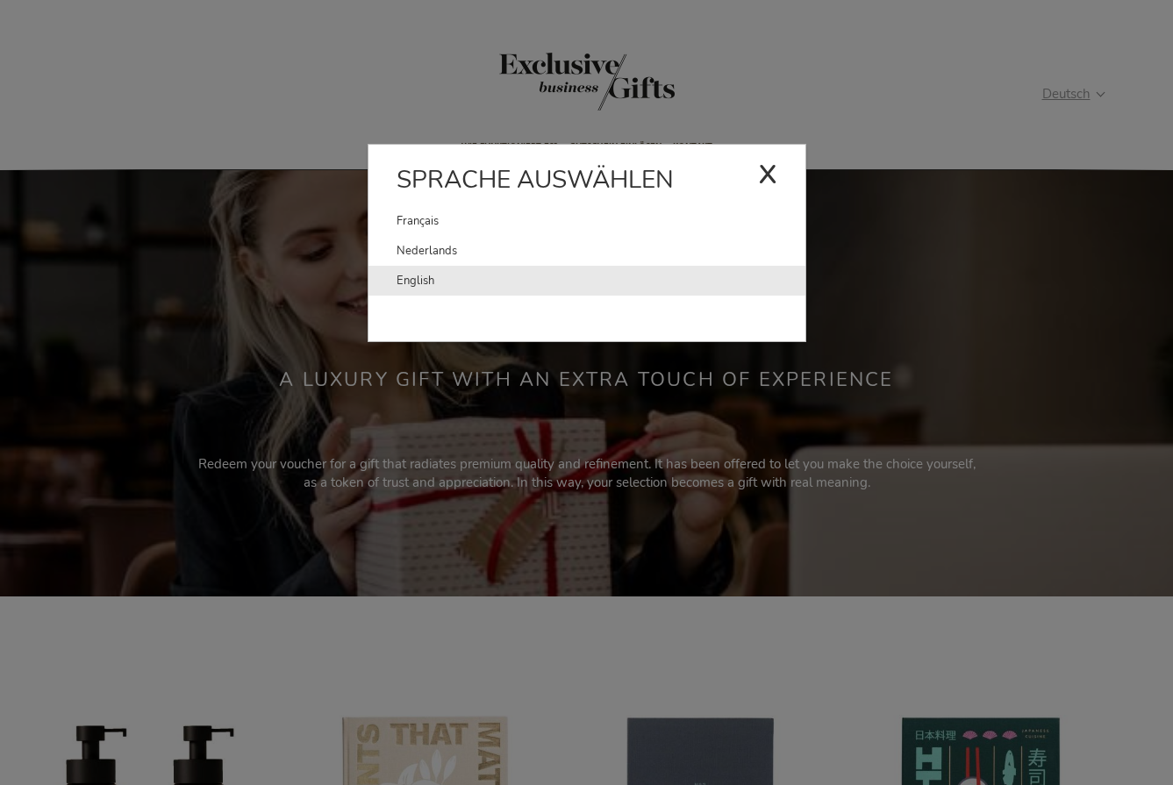
click at [398, 281] on link "English" at bounding box center [601, 281] width 409 height 30
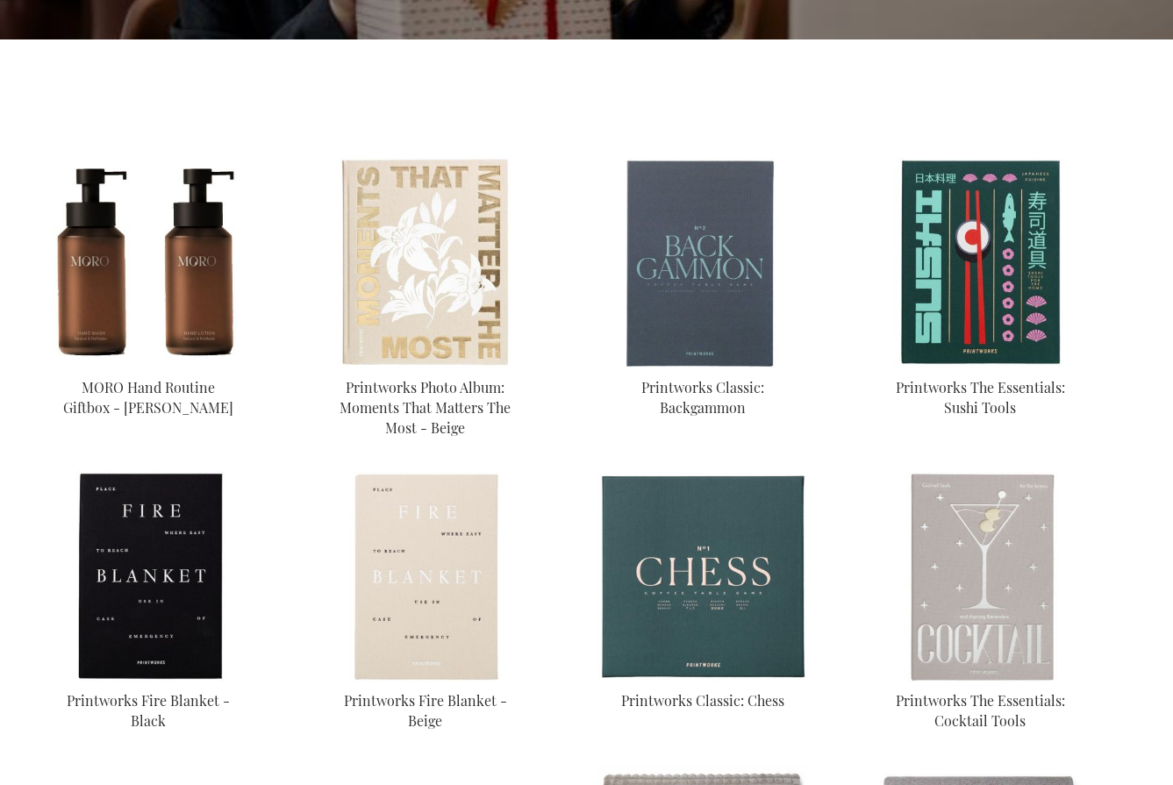
scroll to position [604, 0]
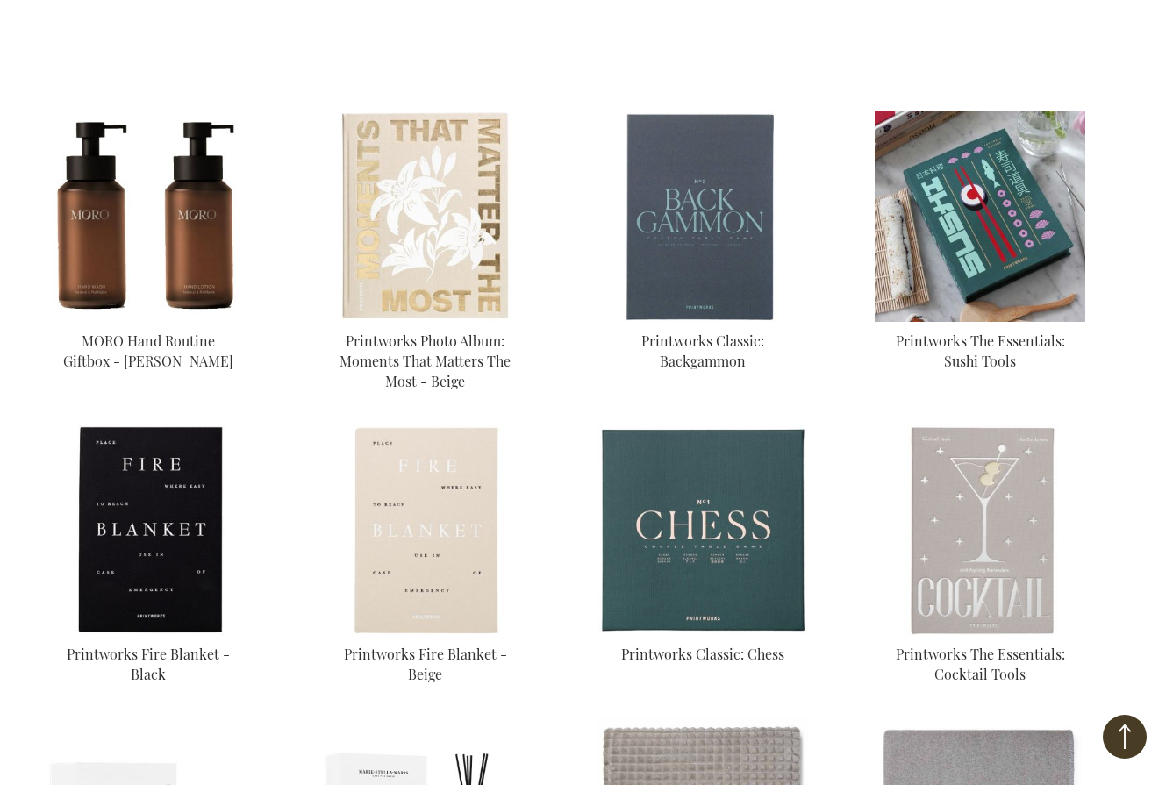
type input "administrator"
click at [984, 235] on img at bounding box center [980, 216] width 211 height 211
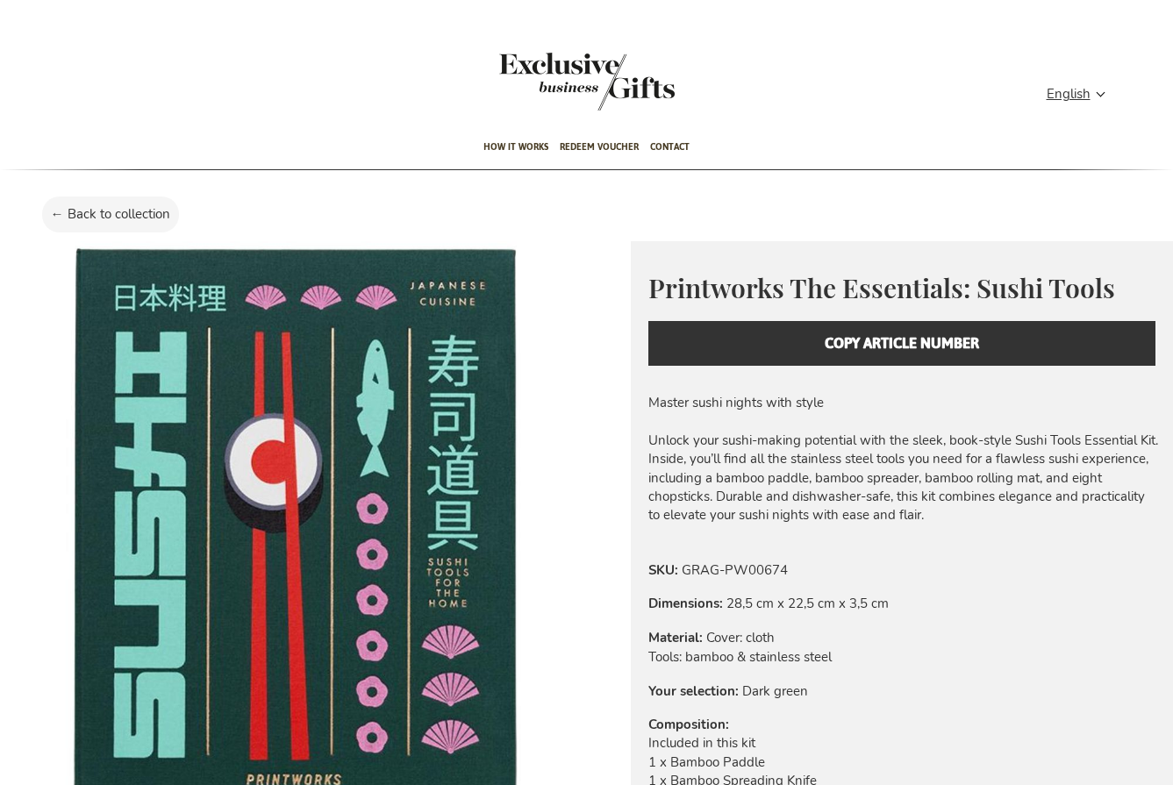
type input "administrator"
click at [870, 345] on div "Printworks The Essentials: Sushi Tools Everyday beauty, thoughtfully designed. …" at bounding box center [902, 317] width 543 height 153
click at [877, 435] on div "Master sushi nights with style Unlock your sushi-making potential with the slee…" at bounding box center [904, 460] width 512 height 132
click at [870, 344] on div "Printworks The Essentials: Sushi Tools Everyday beauty, thoughtfully designed. …" at bounding box center [902, 317] width 543 height 153
click at [734, 353] on div "Printworks The Essentials: Sushi Tools Everyday beauty, thoughtfully designed. …" at bounding box center [902, 317] width 543 height 153
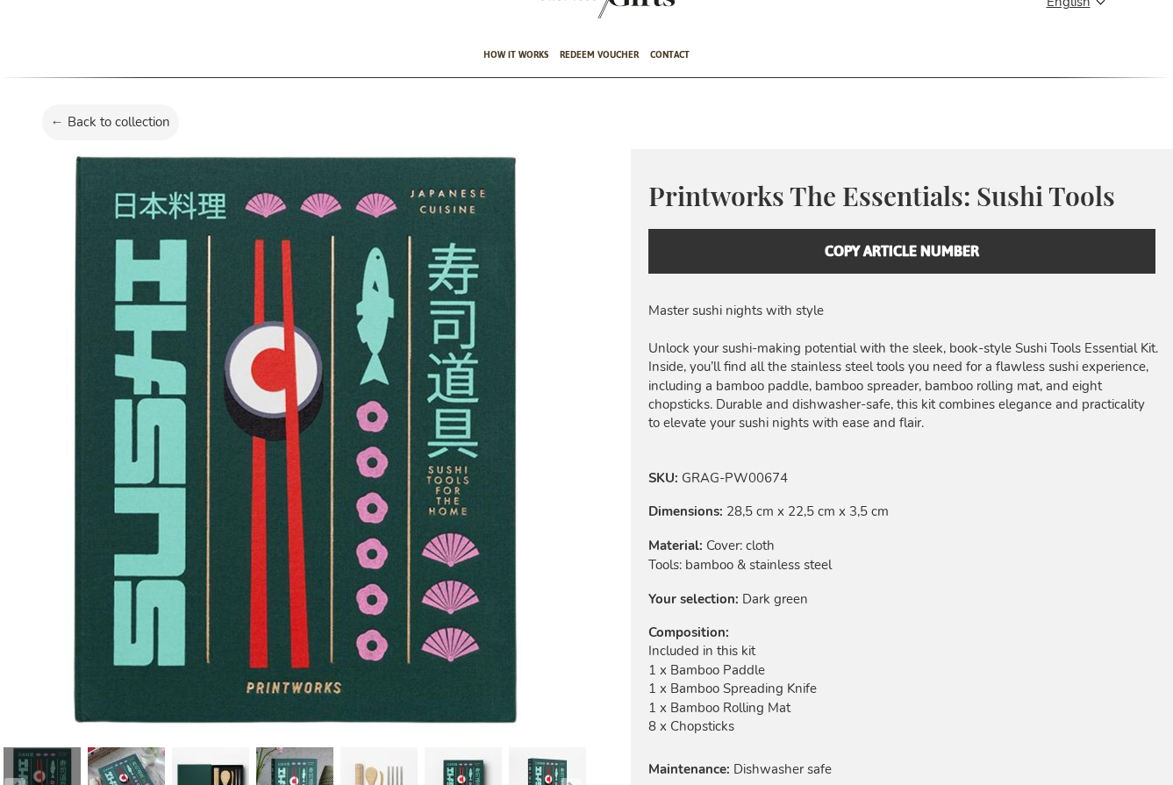
scroll to position [140, 0]
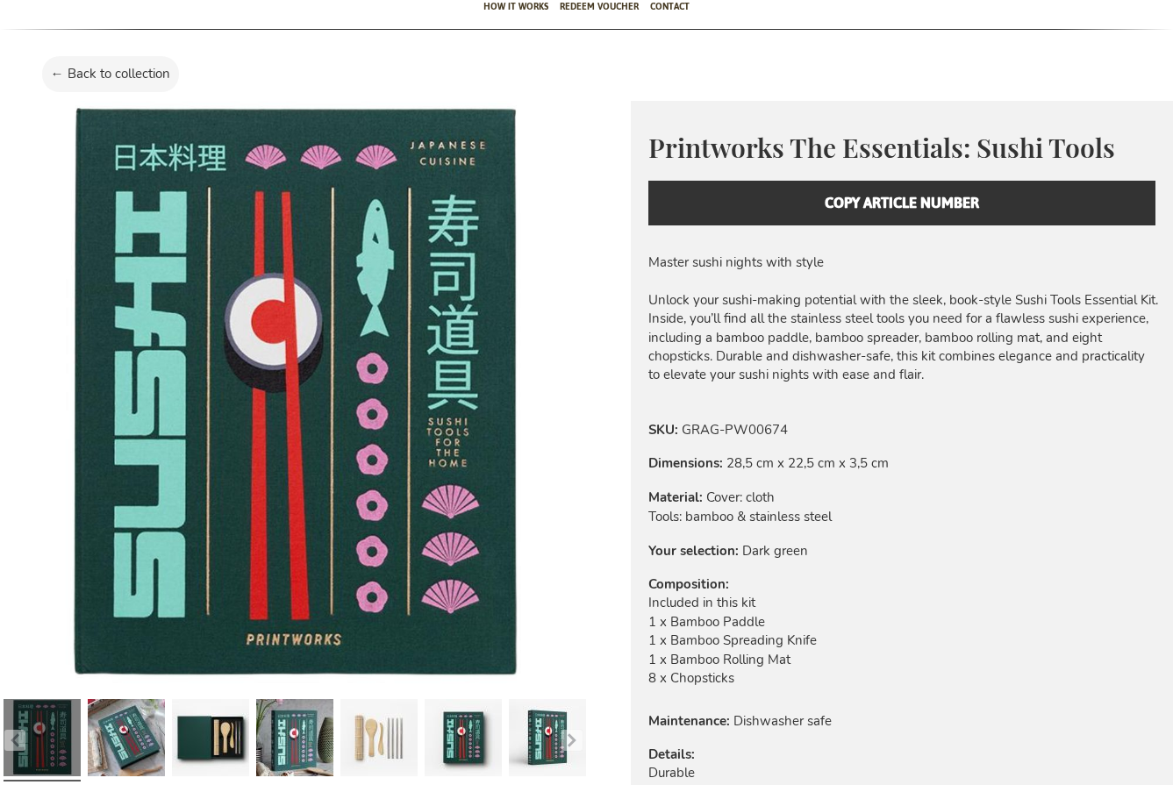
click at [886, 200] on div "Printworks The Essentials: Sushi Tools Everyday beauty, thoughtfully designed. …" at bounding box center [902, 177] width 543 height 153
click at [875, 121] on div "Printworks The Essentials: Sushi Tools Everyday beauty, thoughtfully designed. …" at bounding box center [902, 177] width 543 height 153
click at [914, 256] on div "Master sushi nights with style Unlock your sushi-making potential with the slee…" at bounding box center [904, 320] width 512 height 132
click at [893, 282] on div "Master sushi nights with style Unlock your sushi-making potential with the slee…" at bounding box center [904, 320] width 512 height 132
click at [894, 201] on div "Printworks The Essentials: Sushi Tools Everyday beauty, thoughtfully designed. …" at bounding box center [902, 177] width 543 height 153
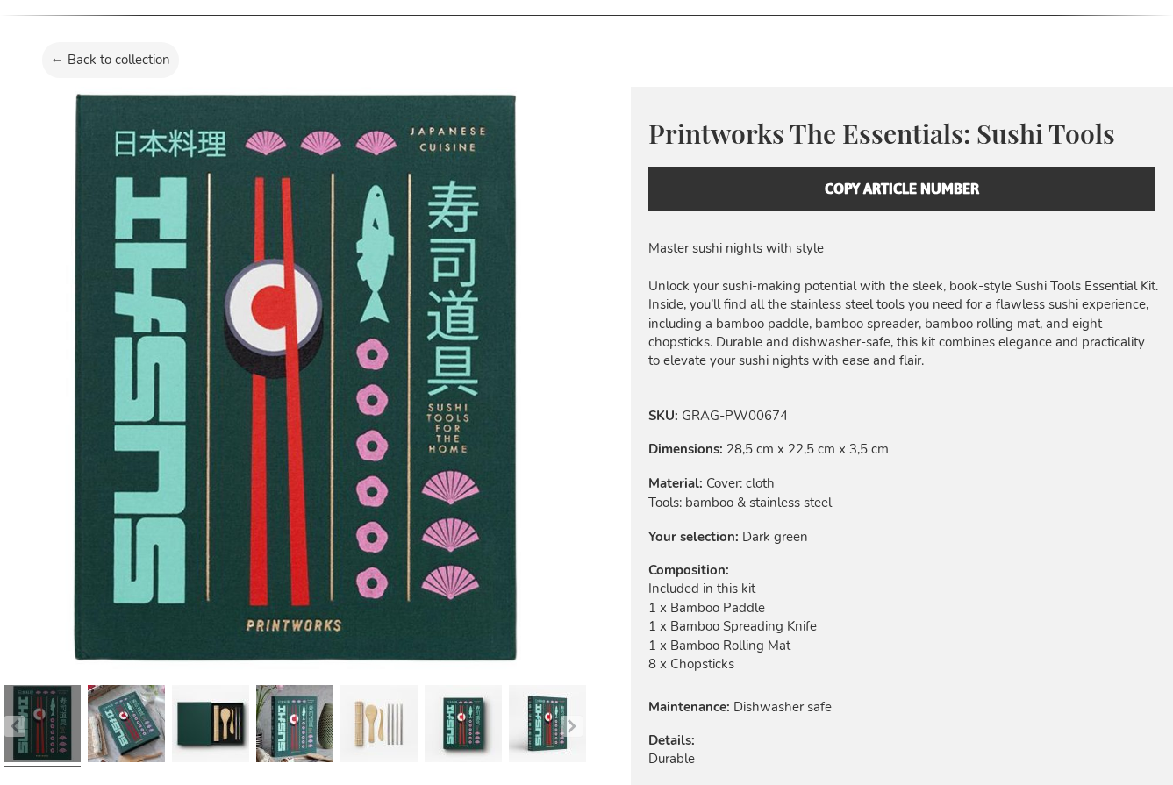
scroll to position [0, 0]
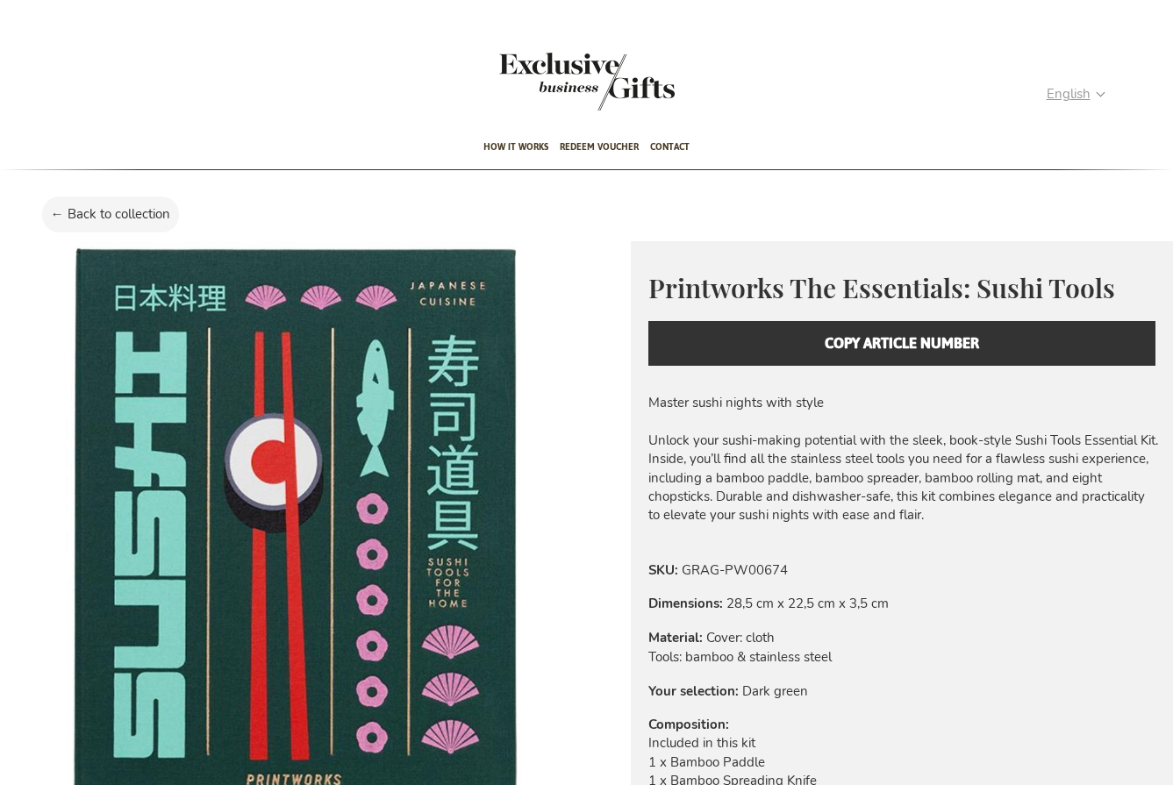
click at [1084, 91] on span "English" at bounding box center [1069, 94] width 44 height 20
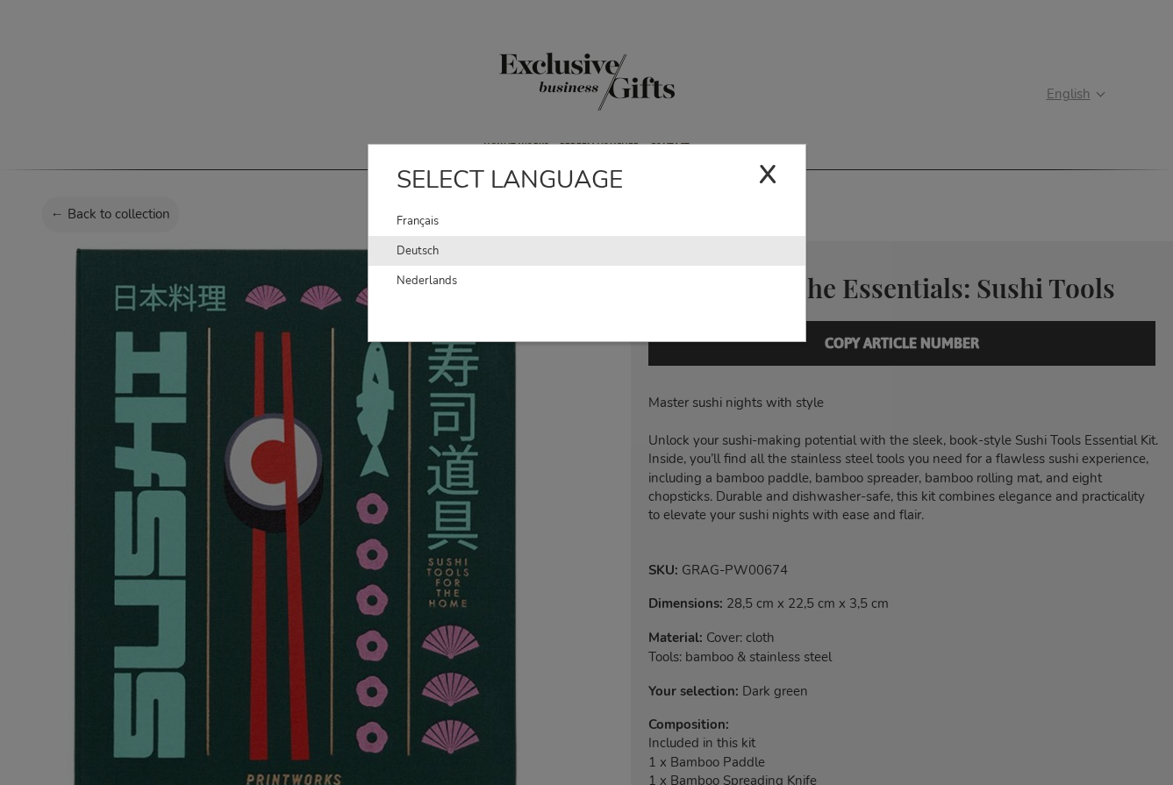
click at [423, 252] on link "Deutsch" at bounding box center [601, 251] width 409 height 30
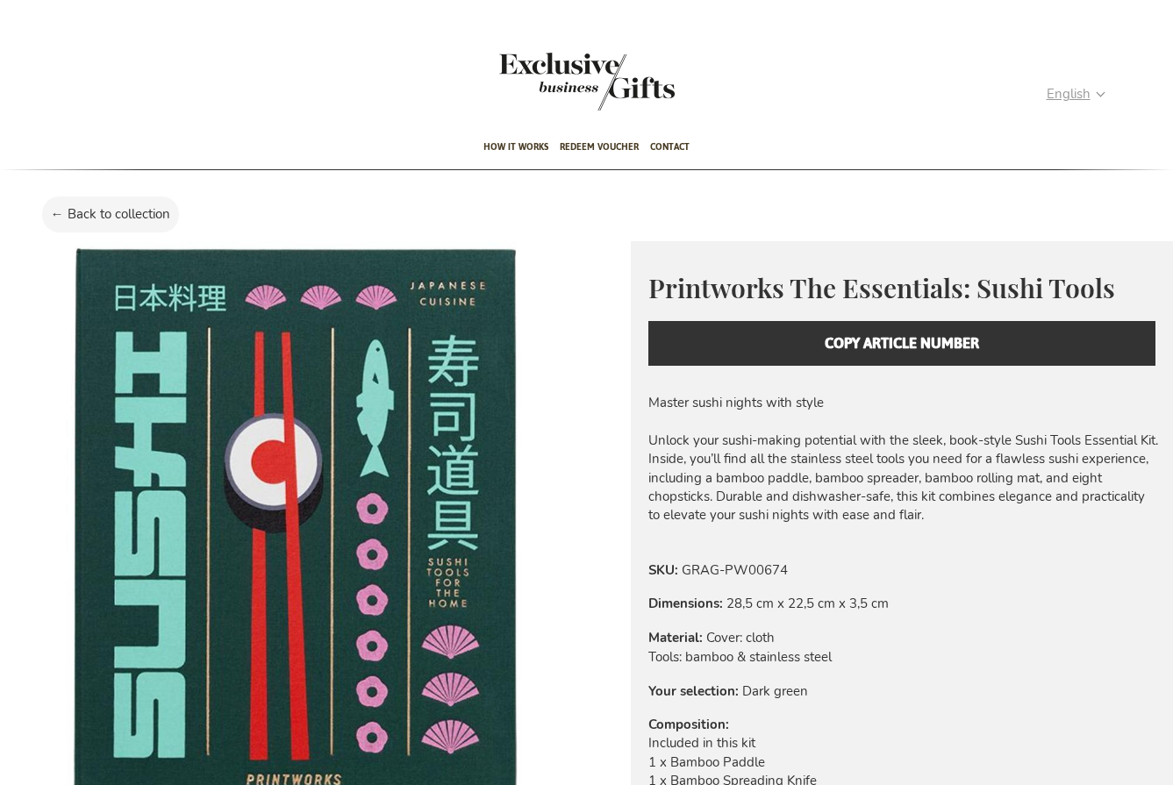
click at [423, 252] on img at bounding box center [293, 534] width 587 height 587
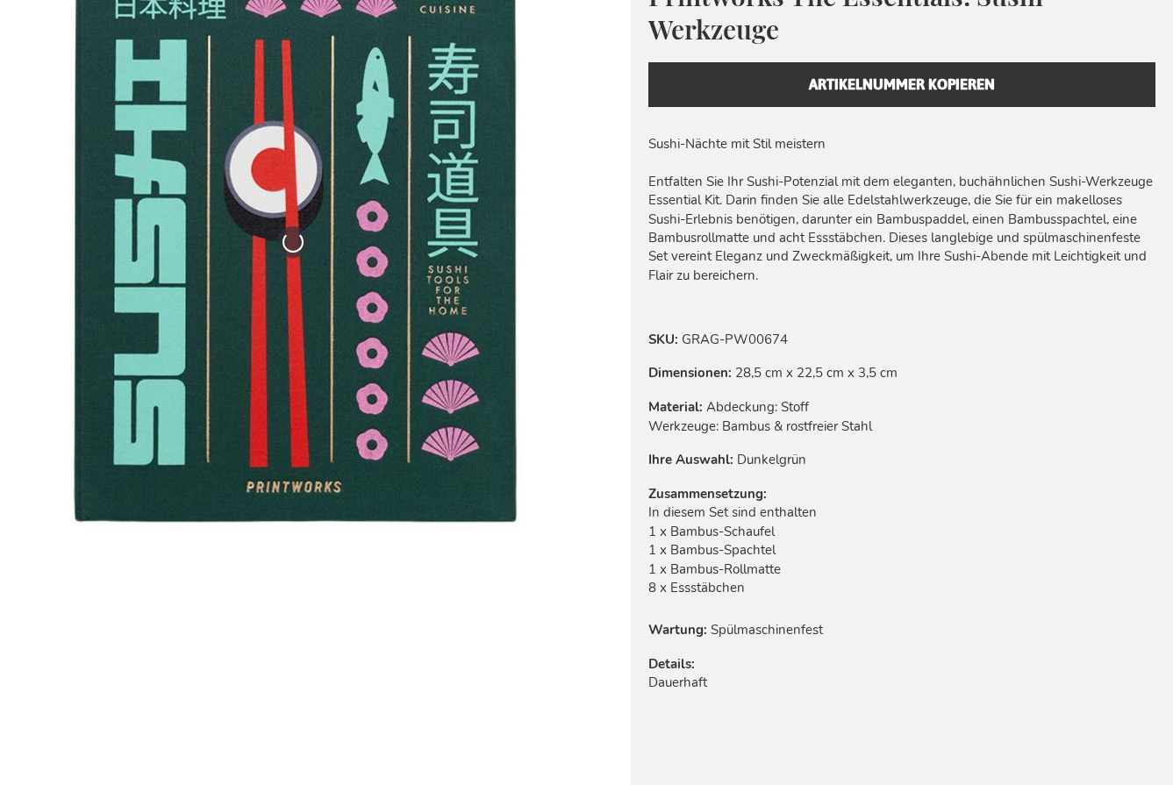
click at [788, 81] on div "Printworks The Essentials: Sushi-Werkzeuge Everyday beauty, thoughtfully design…" at bounding box center [902, 42] width 543 height 186
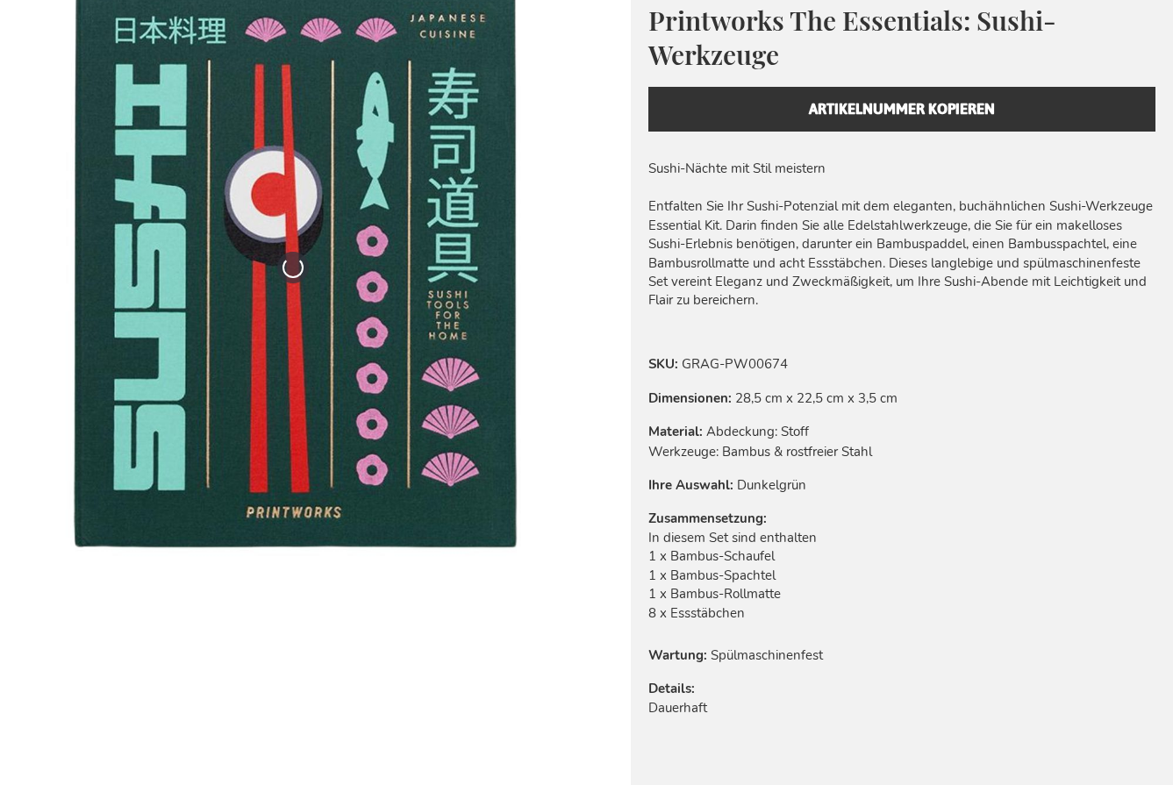
scroll to position [292, 0]
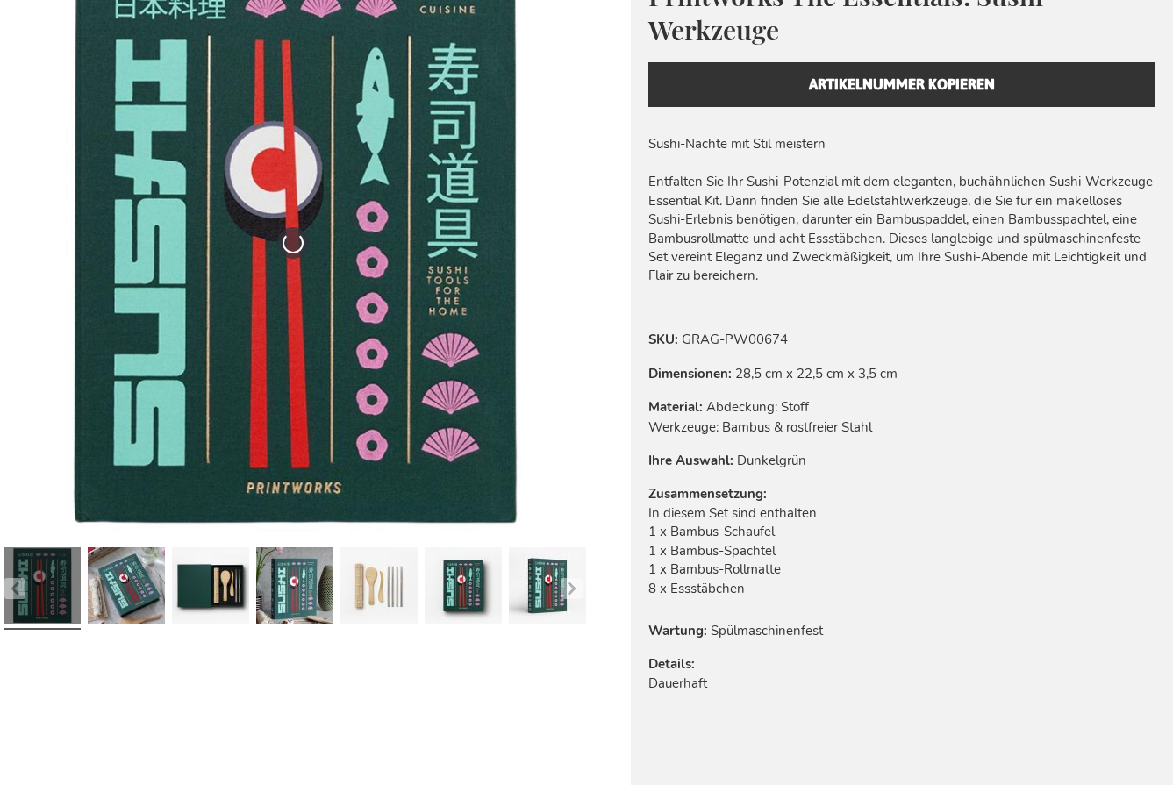
click at [822, 88] on div "Printworks The Essentials: Sushi-Werkzeuge Everyday beauty, thoughtfully design…" at bounding box center [902, 42] width 543 height 186
click at [823, 85] on div "Printworks The Essentials: Sushi-Werkzeuge Everyday beauty, thoughtfully design…" at bounding box center [902, 42] width 543 height 186
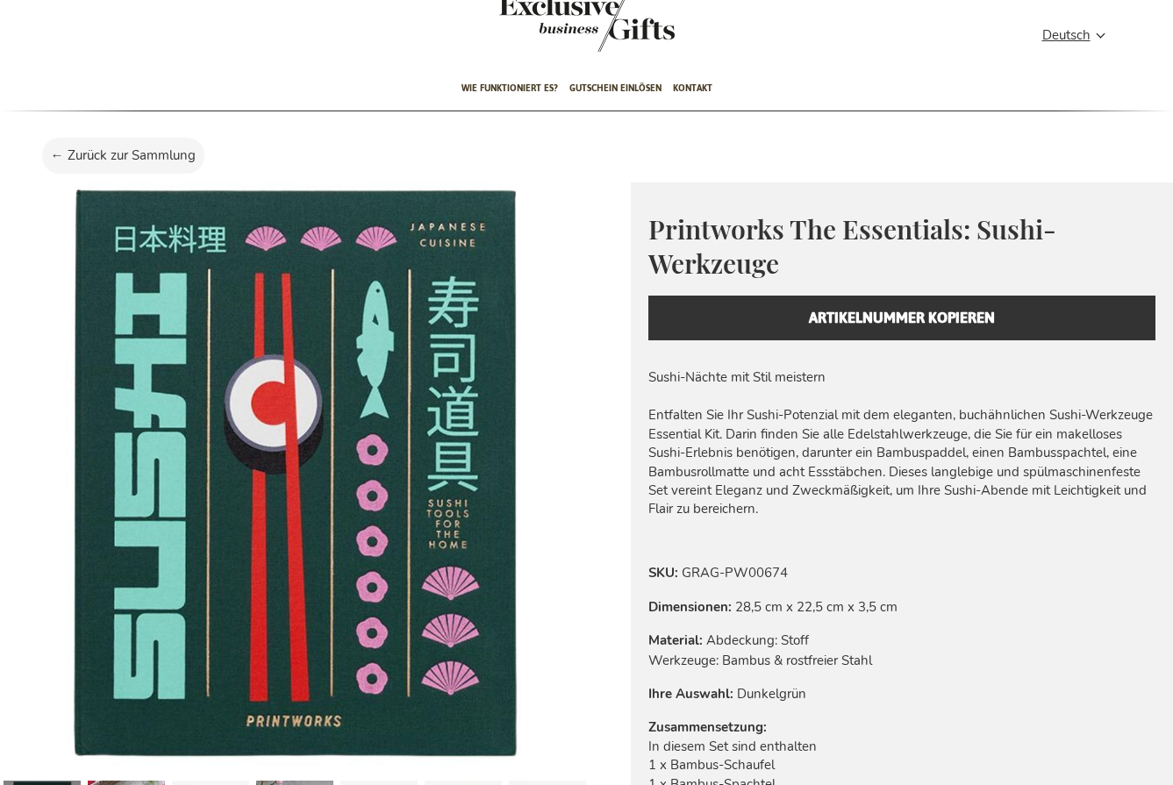
scroll to position [54, 0]
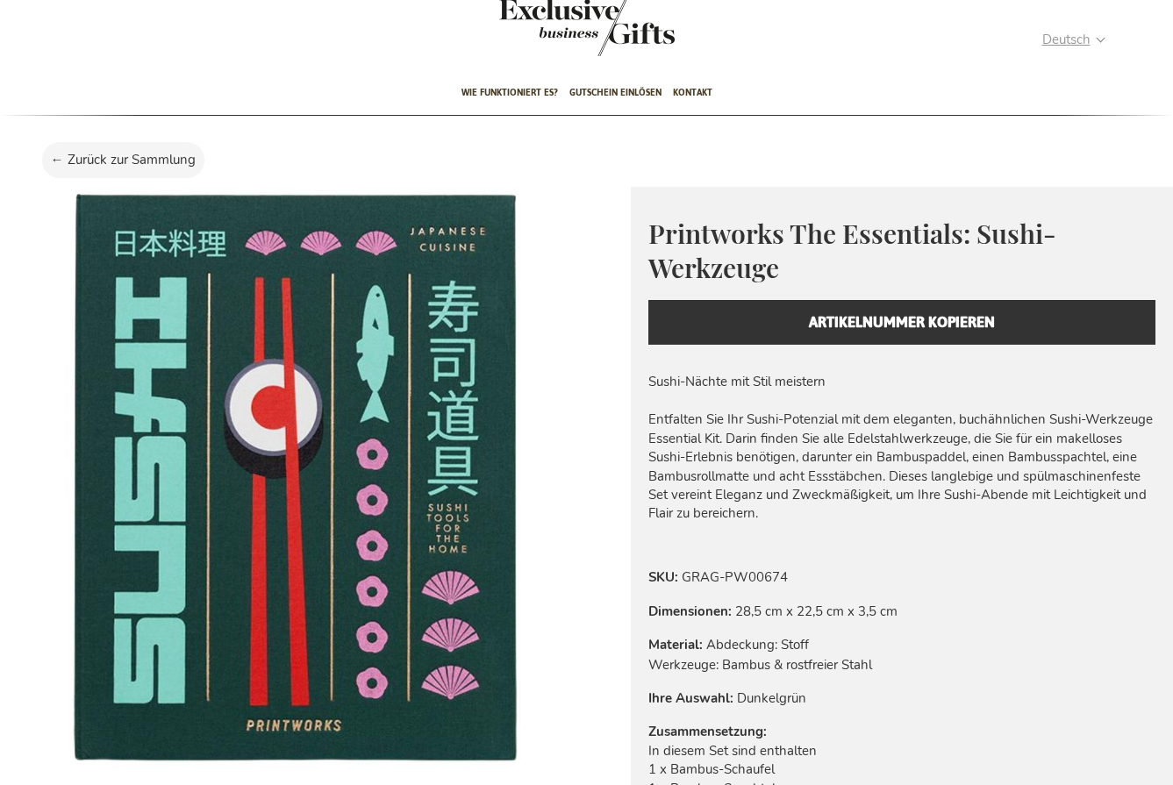
click at [1073, 39] on span "Deutsch" at bounding box center [1066, 40] width 48 height 20
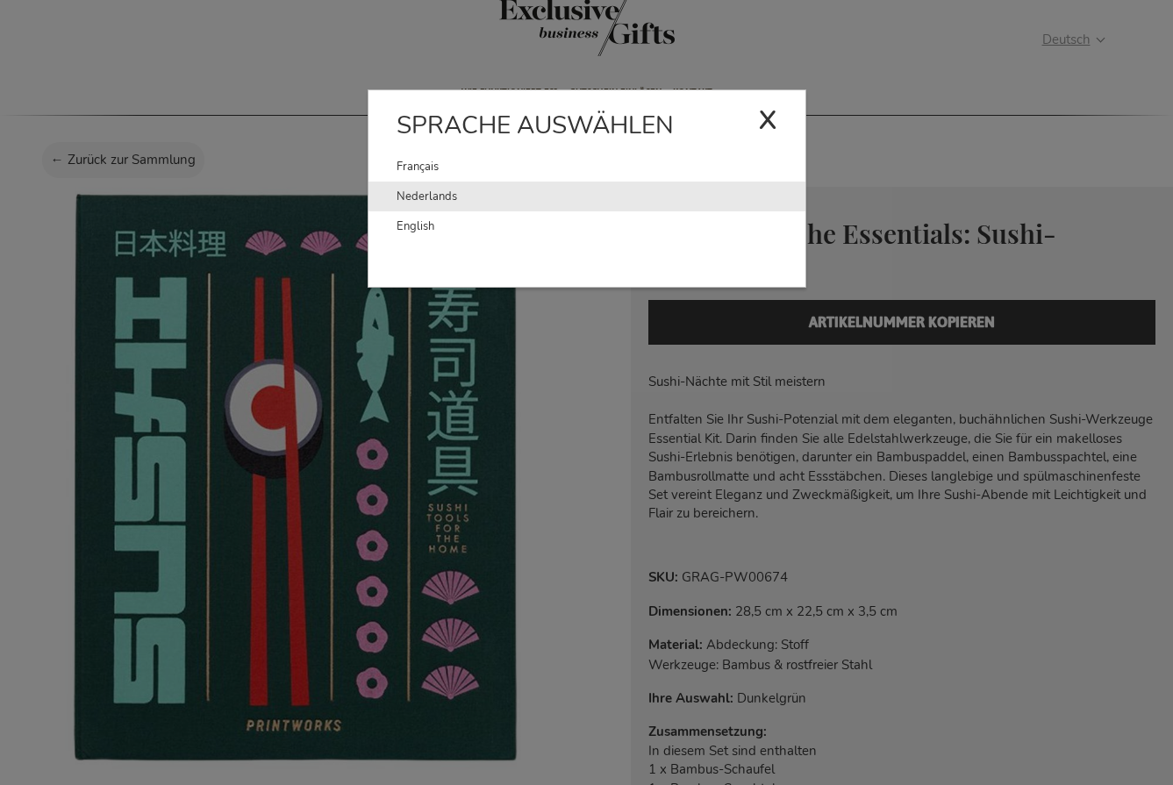
click at [438, 202] on link "Nederlands" at bounding box center [601, 197] width 409 height 30
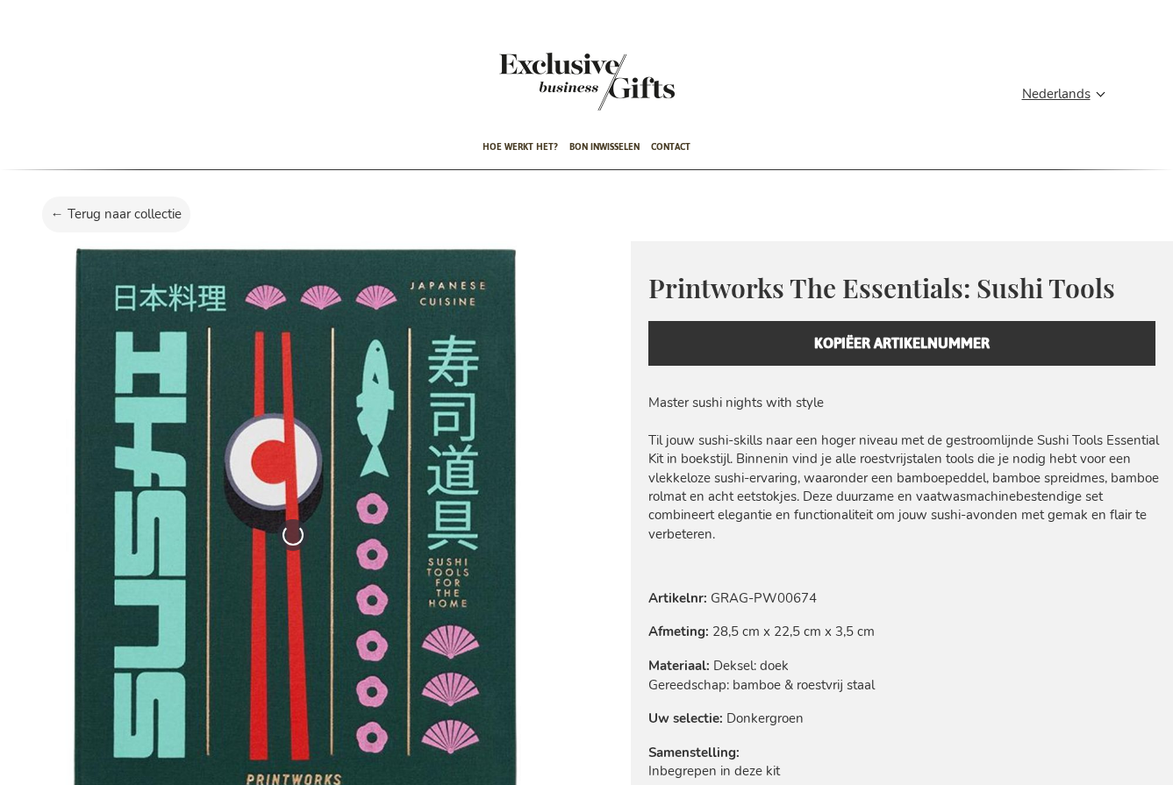
click at [912, 319] on div "Printworks The Essentials: Sushi Tools Everyday beauty, thoughtfully designed. …" at bounding box center [902, 317] width 543 height 153
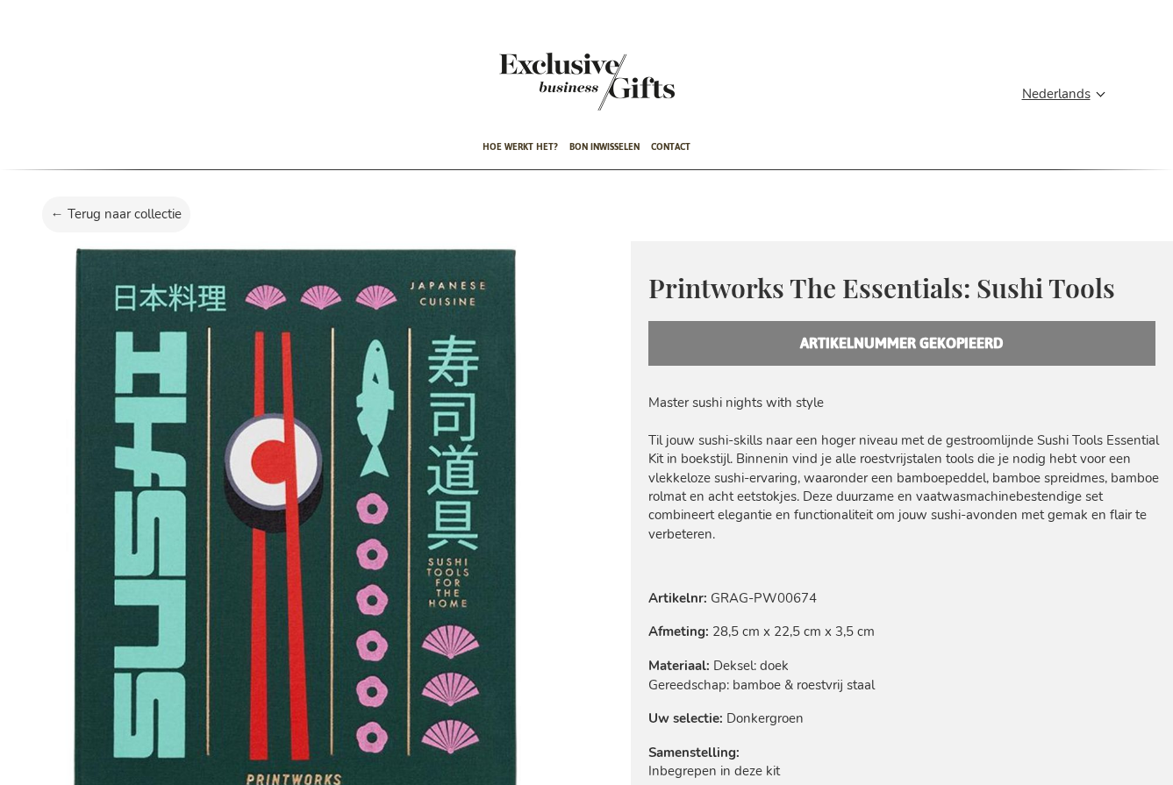
scroll to position [127, 0]
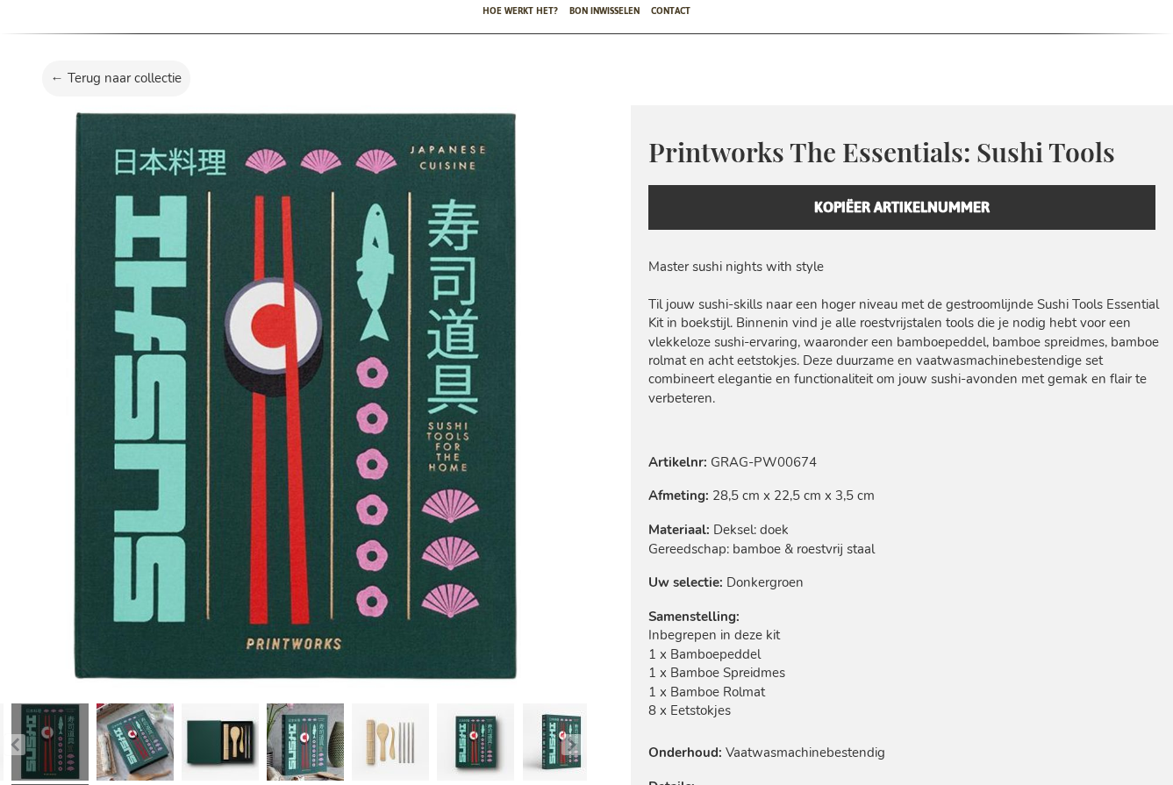
scroll to position [127, 0]
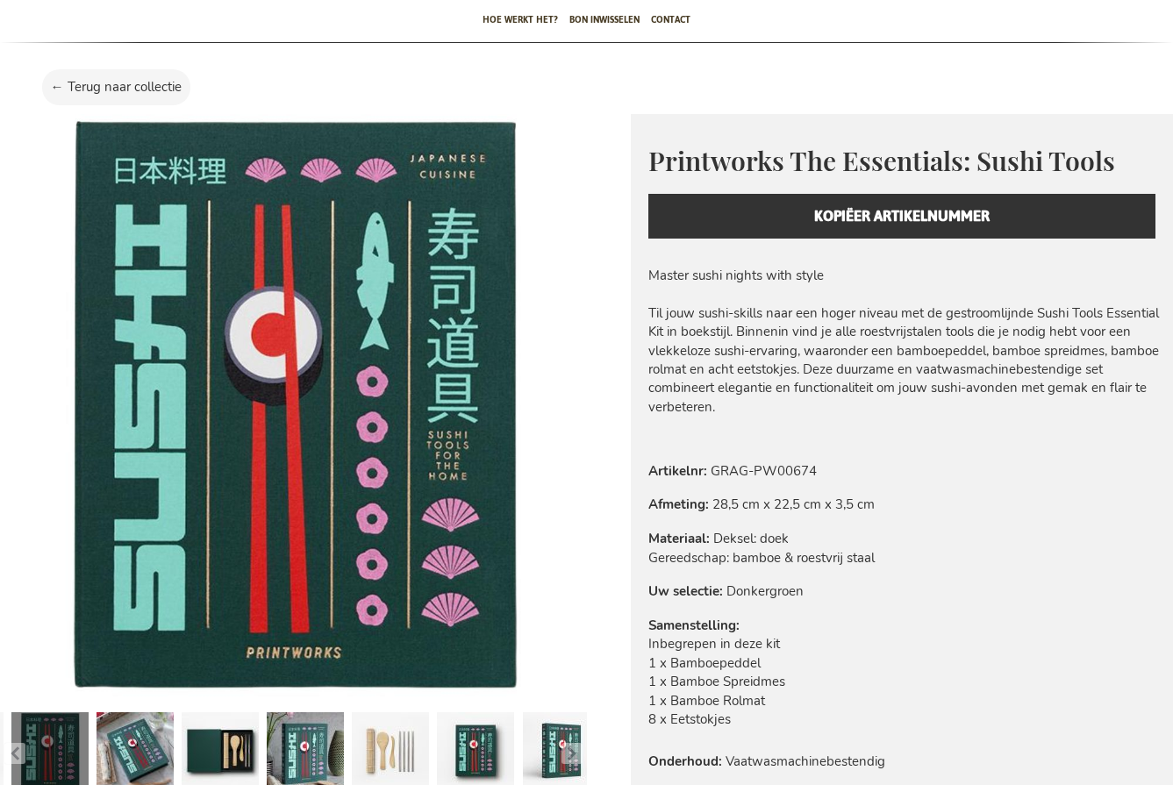
type input "administrator"
click at [820, 217] on div "Printworks The Essentials: Sushi Tools Everyday beauty, thoughtfully designed. …" at bounding box center [902, 190] width 543 height 153
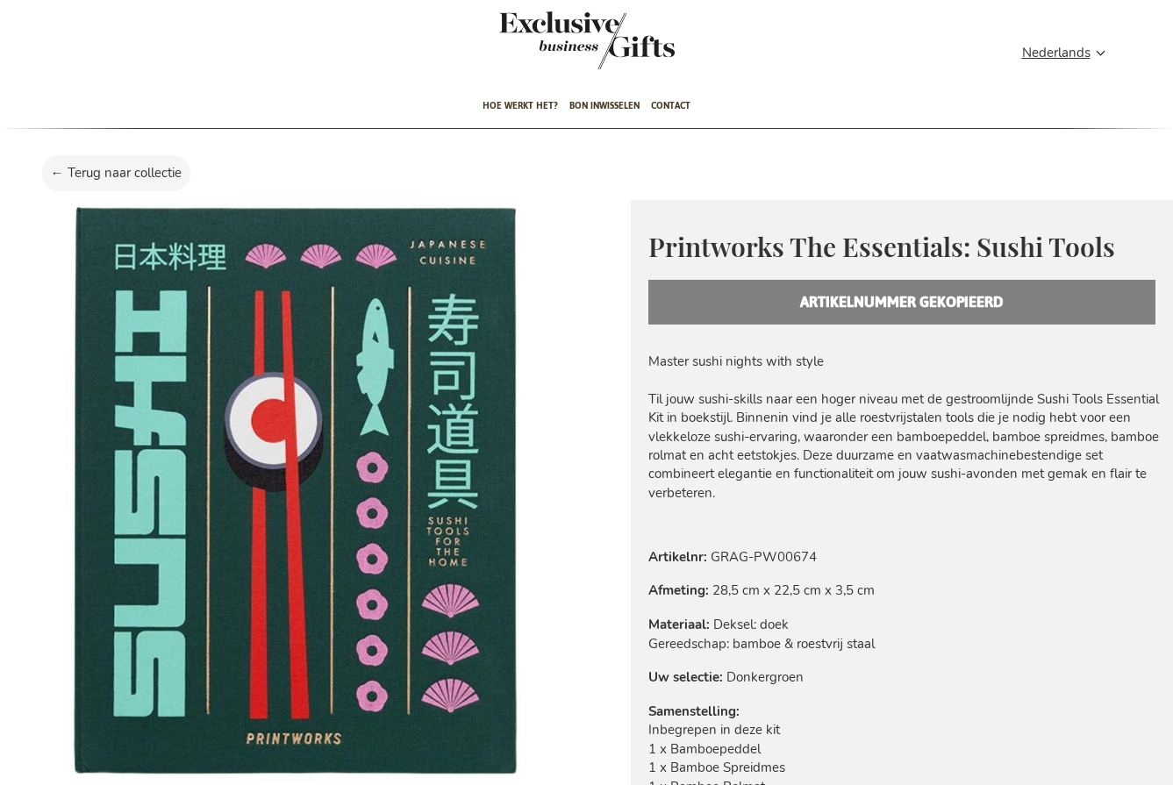
scroll to position [0, 0]
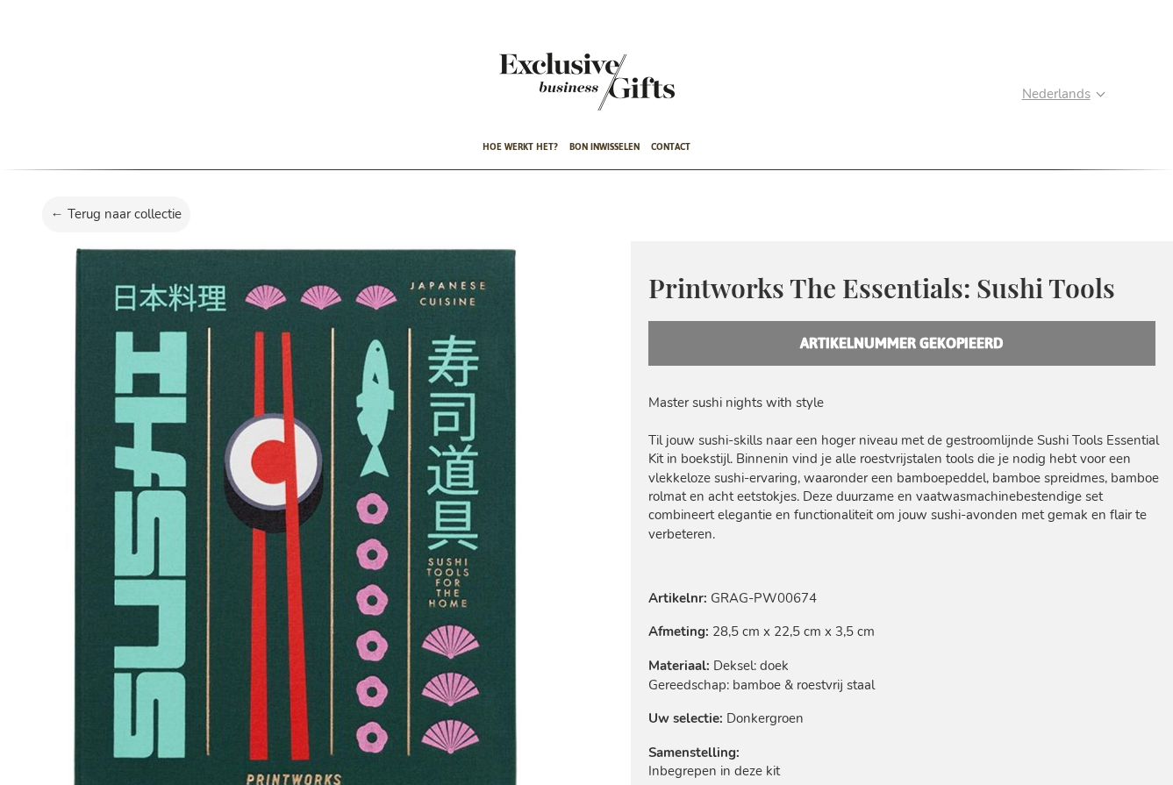
click at [1050, 92] on span "Nederlands" at bounding box center [1056, 94] width 68 height 20
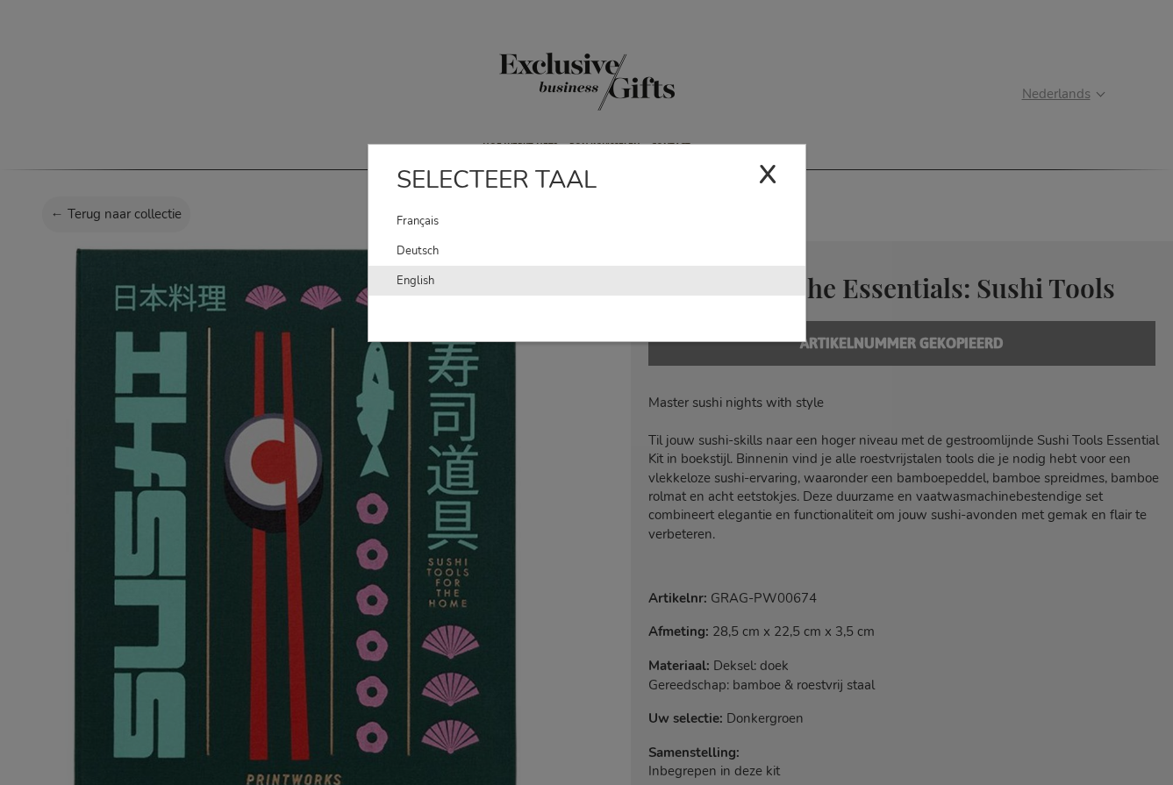
click at [406, 285] on link "English" at bounding box center [601, 281] width 409 height 30
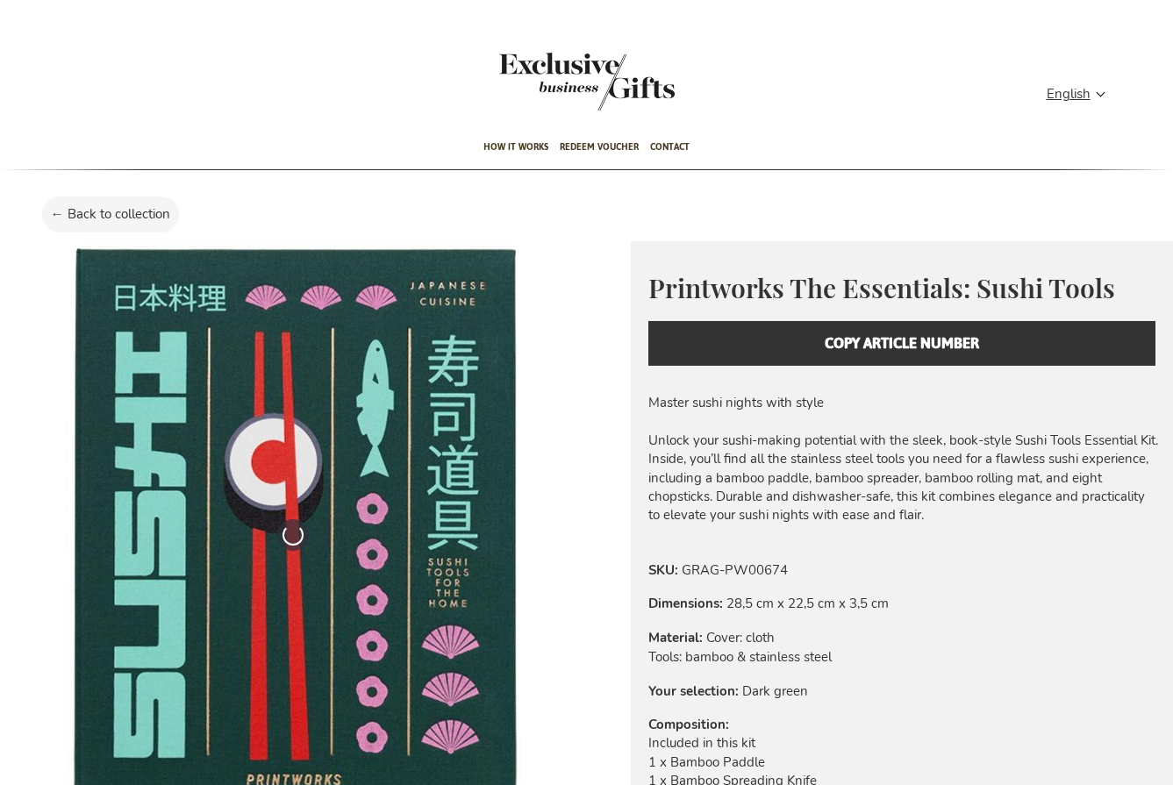
click at [837, 353] on div "Printworks The Essentials: Sushi Tools Everyday beauty, thoughtfully designed. …" at bounding box center [902, 317] width 543 height 153
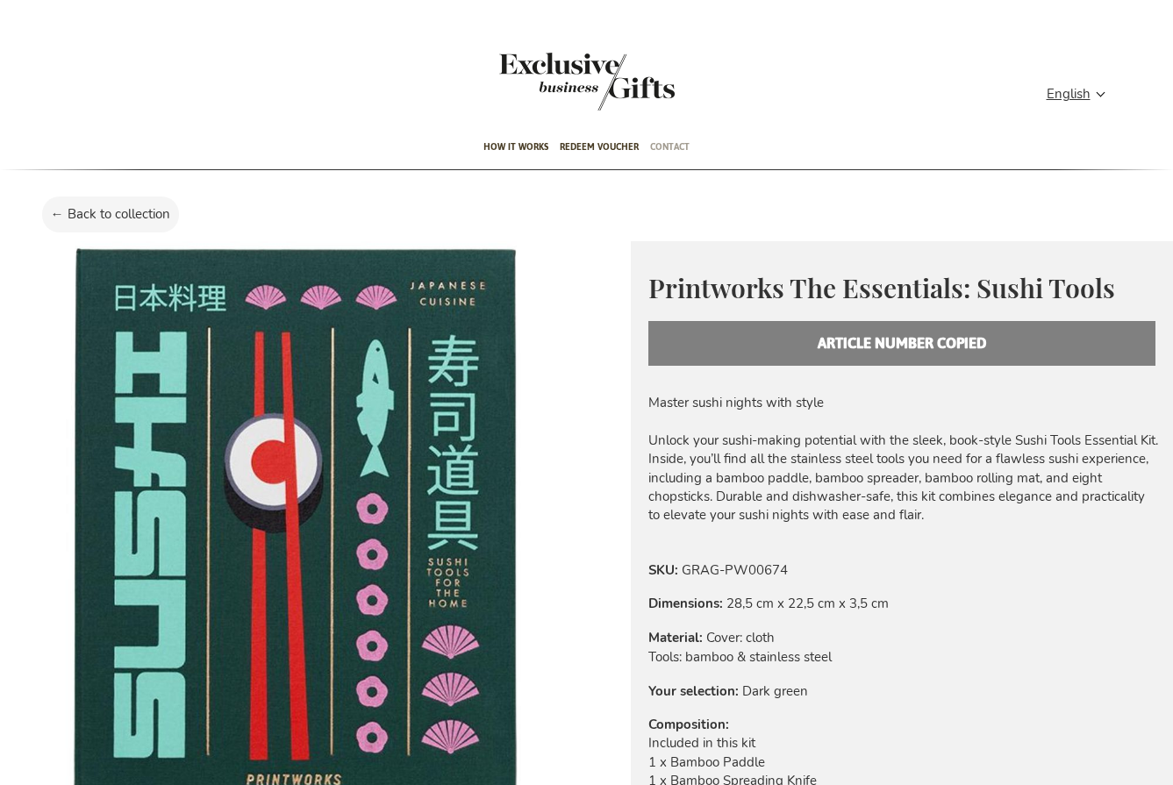
click at [668, 152] on span "Contact" at bounding box center [669, 146] width 39 height 41
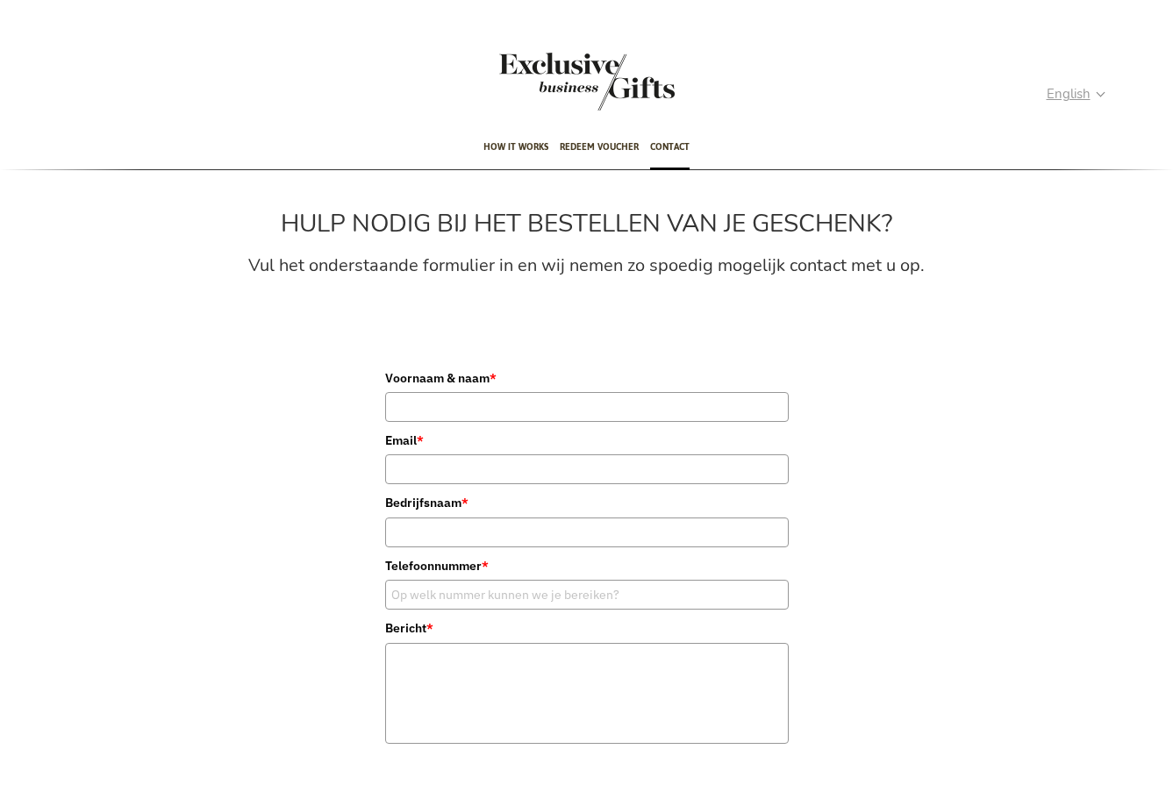
type input "administrator"
click at [1055, 99] on span "English" at bounding box center [1069, 94] width 44 height 20
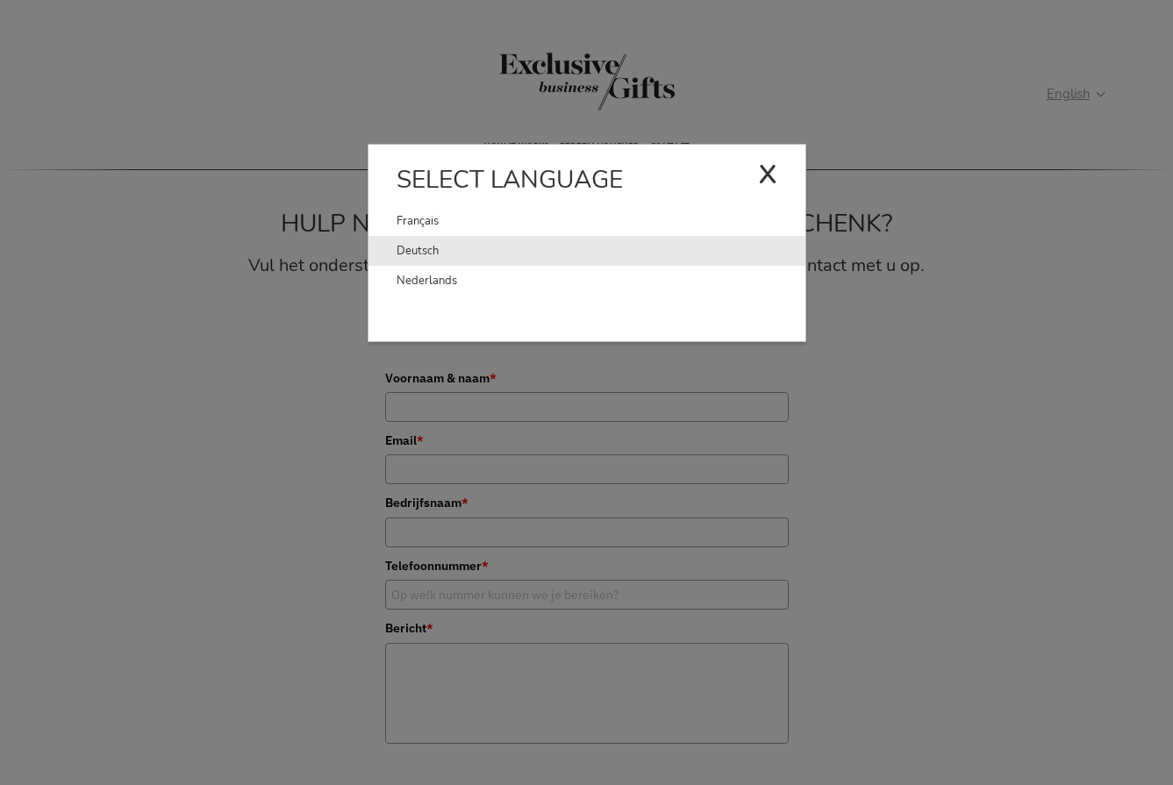
click at [410, 252] on link "Deutsch" at bounding box center [601, 251] width 409 height 30
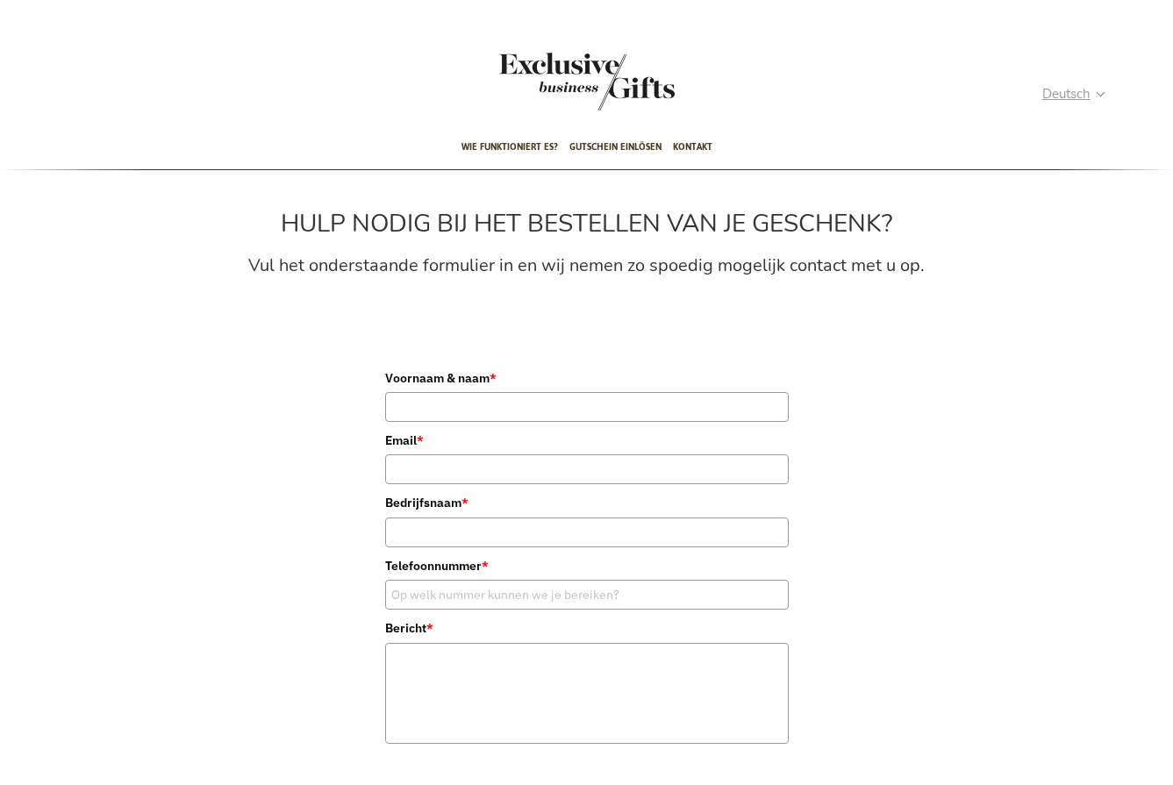
type input "administrator"
click at [1063, 100] on span "Deutsch" at bounding box center [1066, 94] width 48 height 20
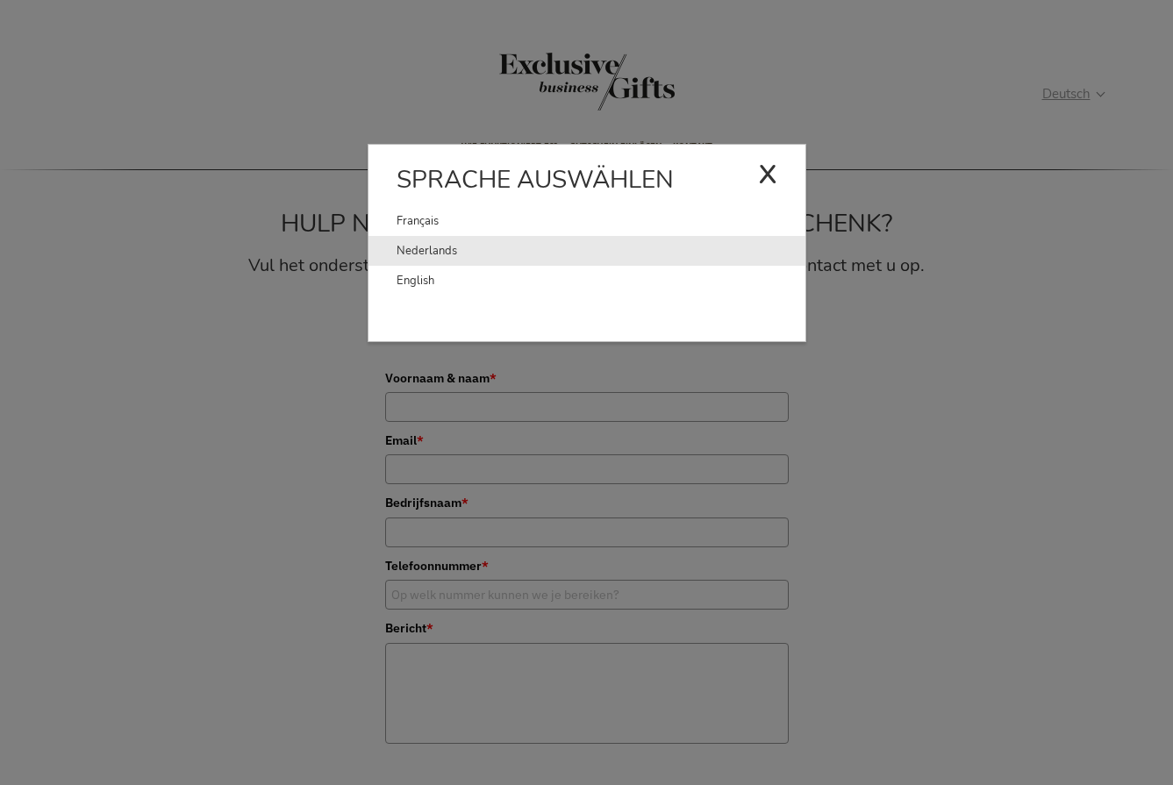
click at [410, 245] on link "Nederlands" at bounding box center [601, 251] width 409 height 30
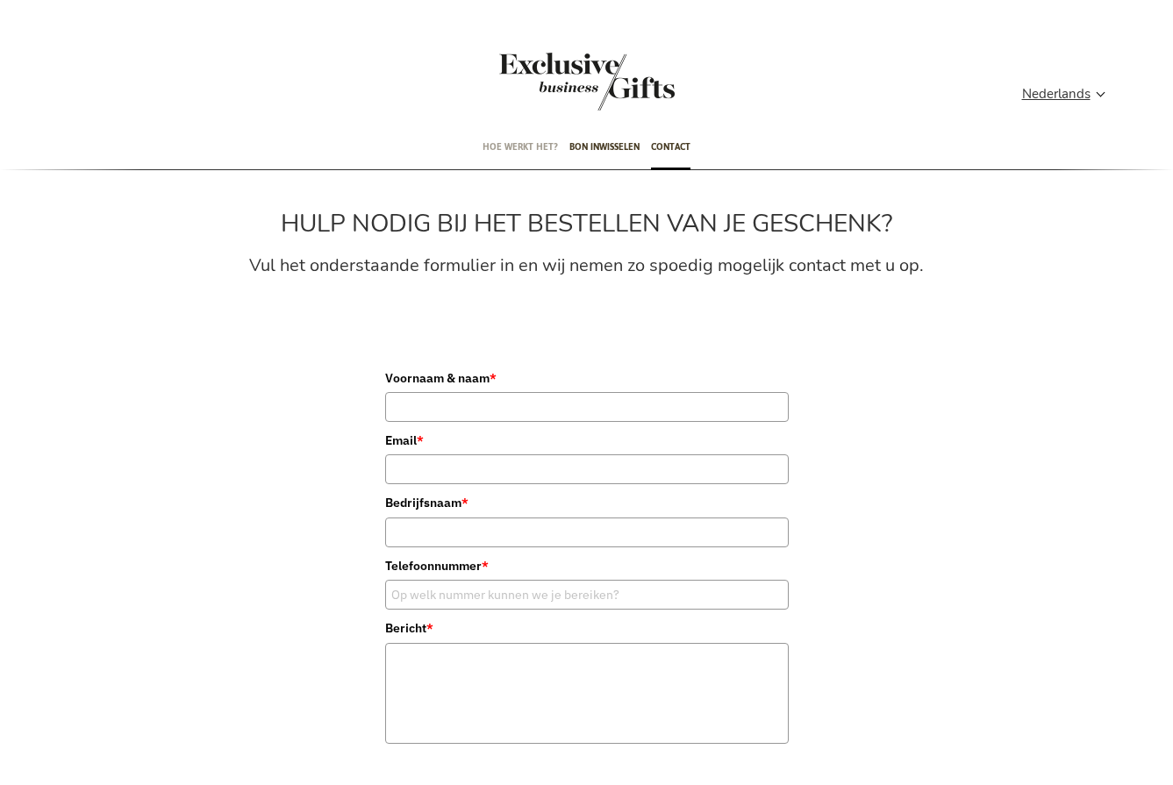
type input "administrator"
click at [519, 150] on span "Hoe werkt het?" at bounding box center [520, 146] width 75 height 41
